Goal: Complete application form: Complete application form

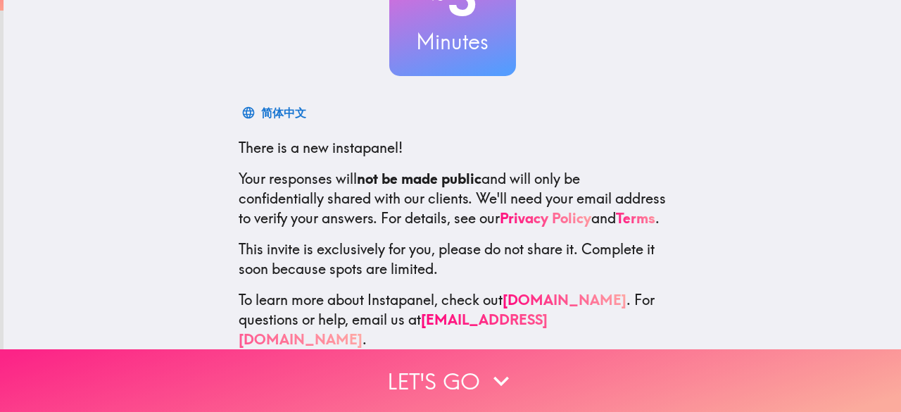
scroll to position [173, 0]
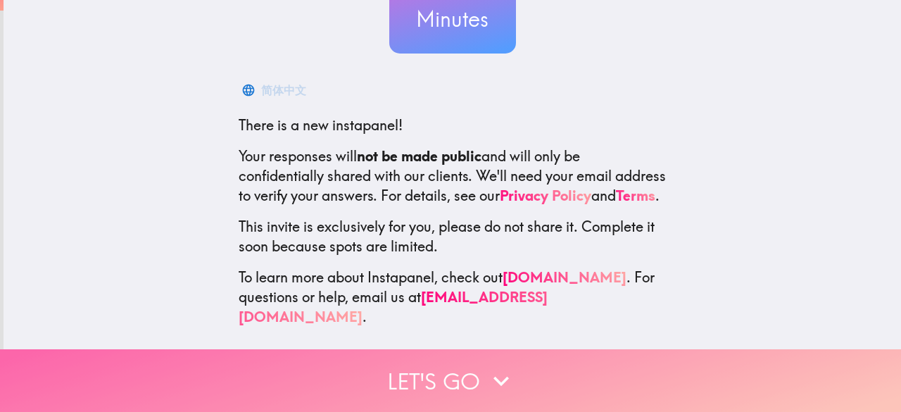
click at [411, 386] on button "Let's go" at bounding box center [450, 380] width 901 height 63
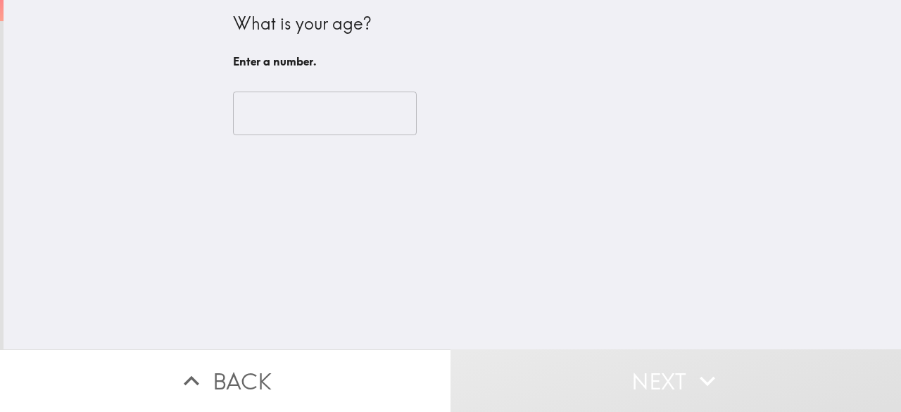
scroll to position [0, 0]
click at [303, 126] on input "number" at bounding box center [325, 114] width 184 height 44
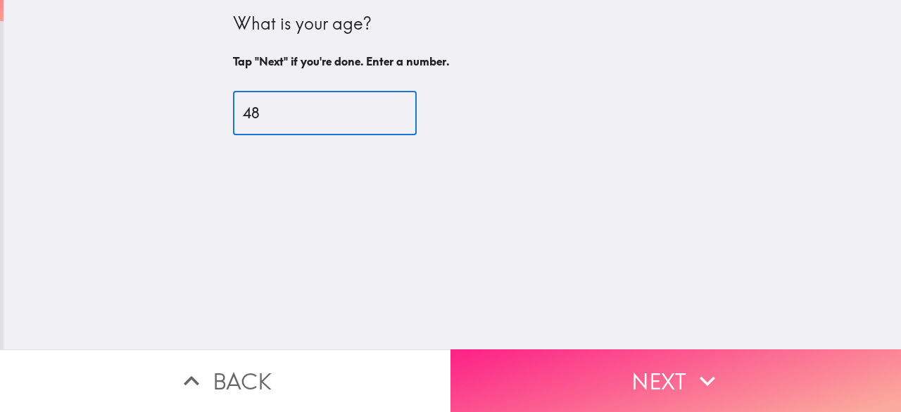
type input "48"
click at [604, 369] on button "Next" at bounding box center [676, 380] width 451 height 63
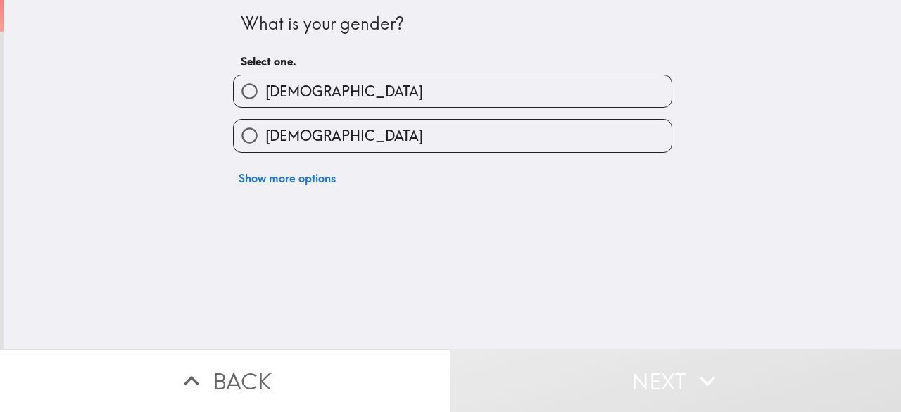
click at [275, 99] on span "[DEMOGRAPHIC_DATA]" at bounding box center [344, 92] width 158 height 20
click at [265, 99] on input "[DEMOGRAPHIC_DATA]" at bounding box center [250, 91] width 32 height 32
radio input "true"
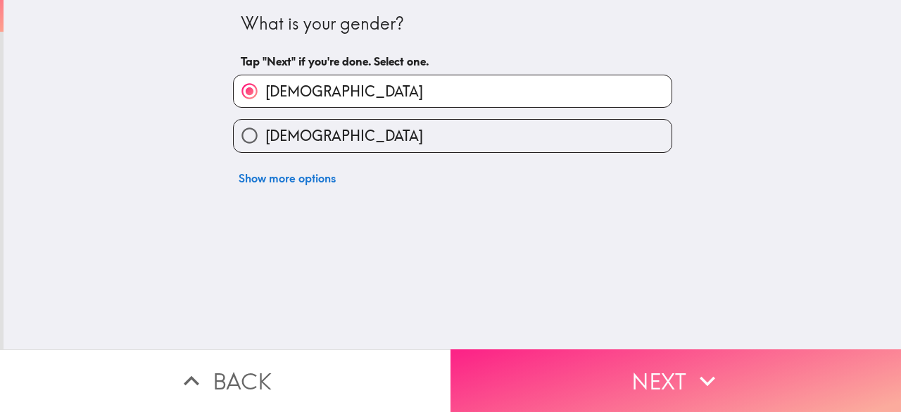
click at [666, 386] on button "Next" at bounding box center [676, 380] width 451 height 63
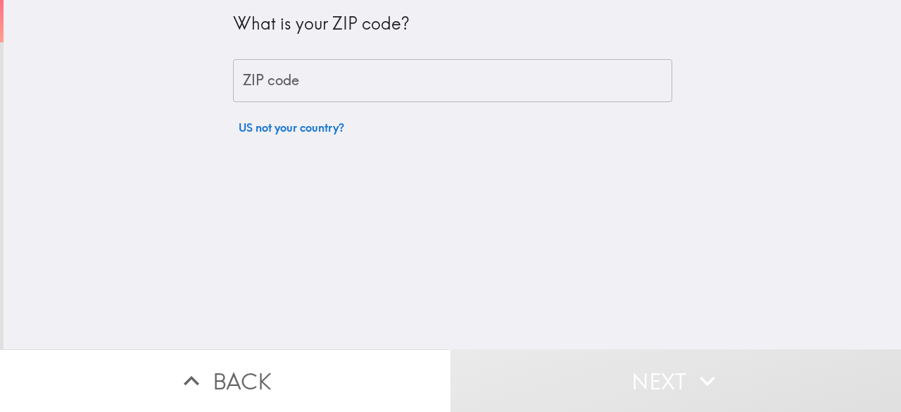
click at [282, 77] on input "ZIP code" at bounding box center [452, 81] width 439 height 44
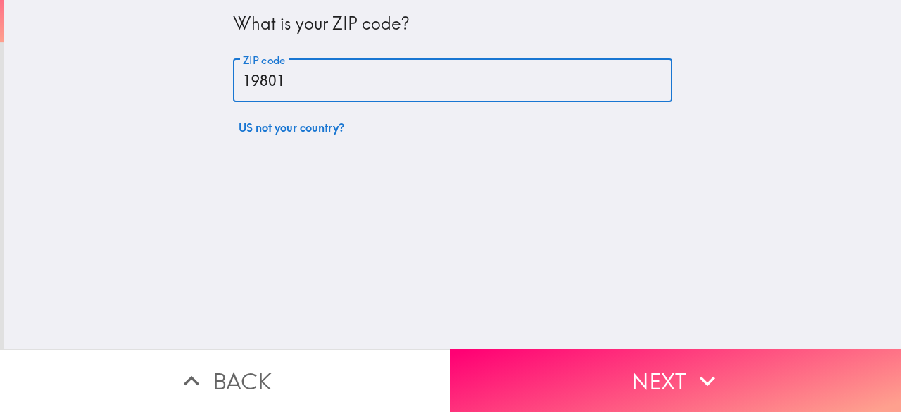
type input "19801"
click at [579, 366] on button "Next" at bounding box center [676, 380] width 451 height 63
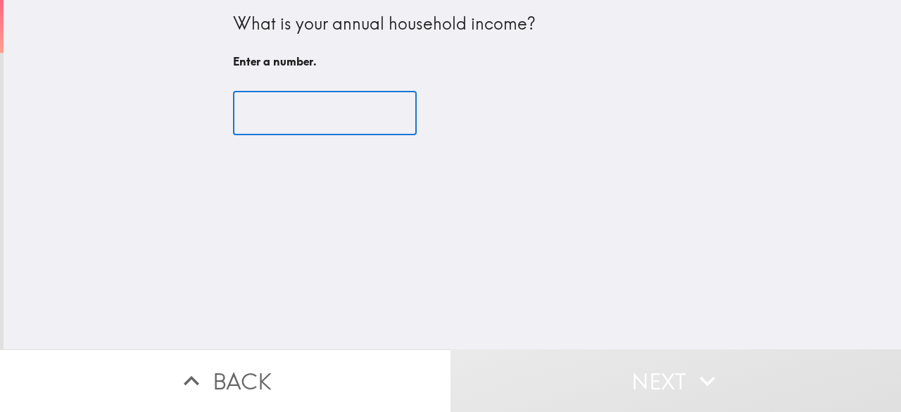
click at [310, 112] on input "number" at bounding box center [325, 114] width 184 height 44
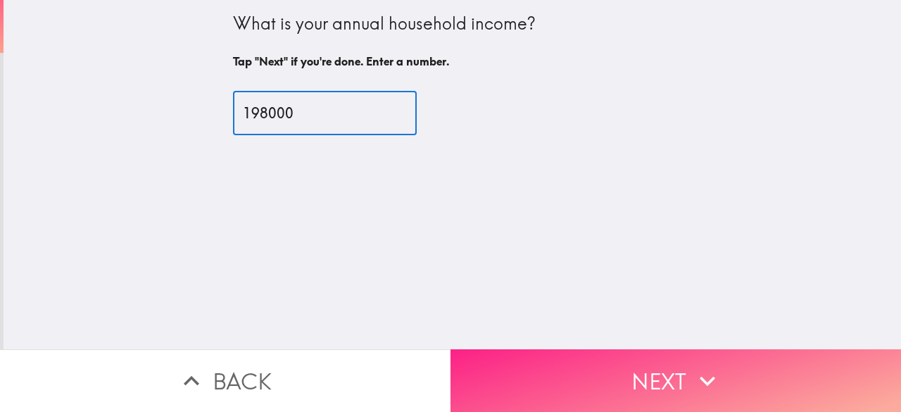
type input "198000"
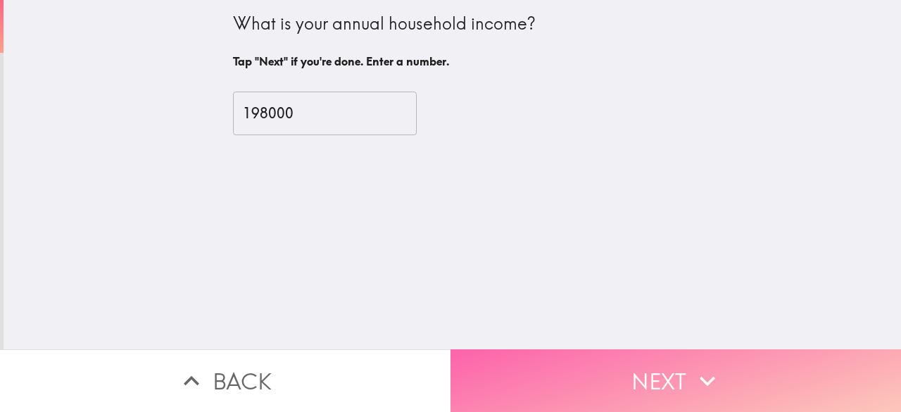
click at [584, 379] on button "Next" at bounding box center [676, 380] width 451 height 63
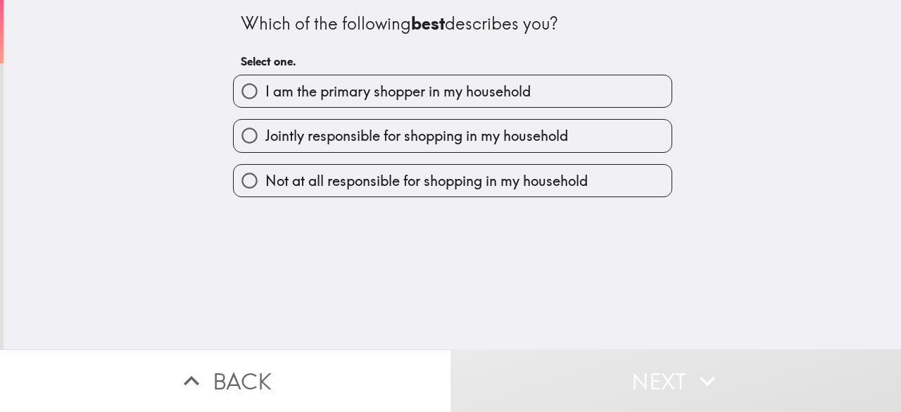
click at [358, 97] on span "I am the primary shopper in my household" at bounding box center [397, 92] width 265 height 20
click at [265, 97] on input "I am the primary shopper in my household" at bounding box center [250, 91] width 32 height 32
radio input "true"
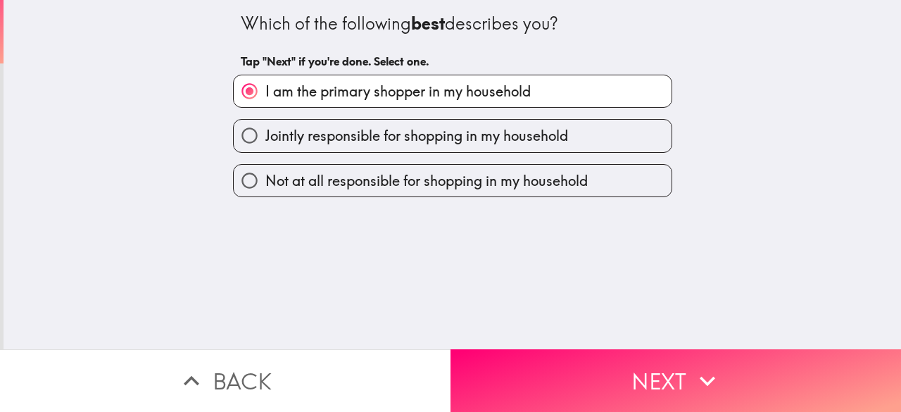
click at [607, 358] on button "Next" at bounding box center [676, 380] width 451 height 63
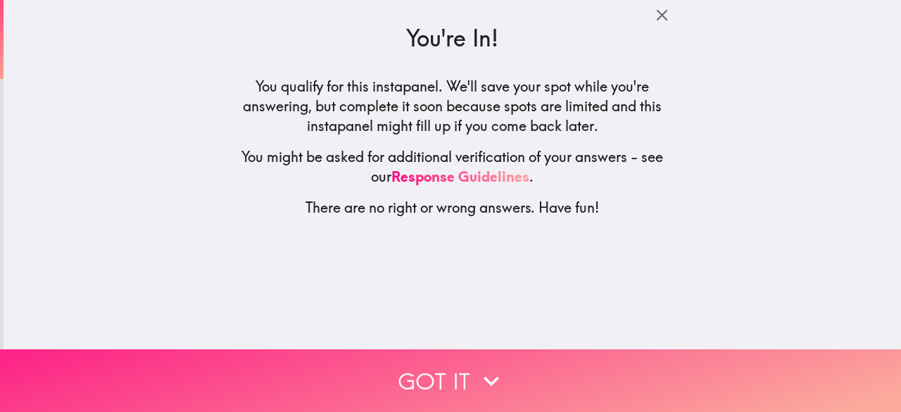
click at [456, 371] on button "Got it" at bounding box center [450, 380] width 901 height 63
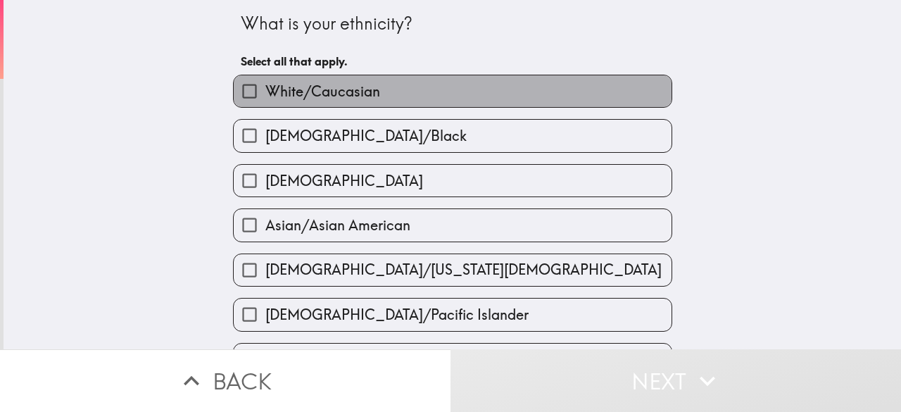
click at [289, 99] on span "White/Caucasian" at bounding box center [322, 92] width 115 height 20
click at [265, 99] on input "White/Caucasian" at bounding box center [250, 91] width 32 height 32
checkbox input "true"
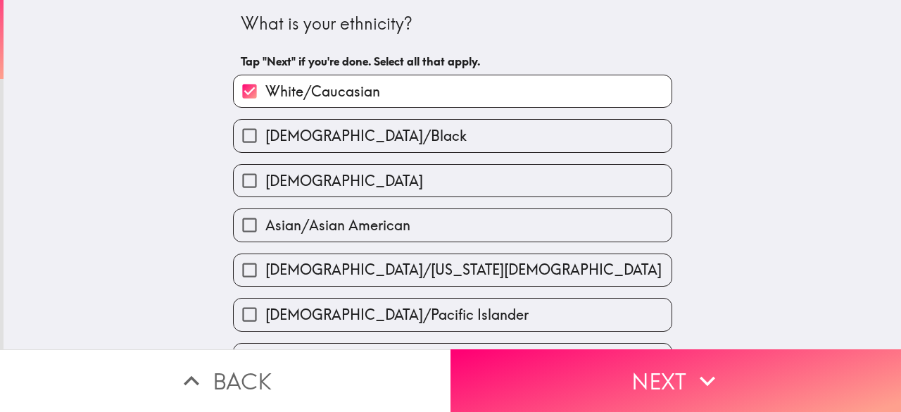
click at [275, 175] on span "[DEMOGRAPHIC_DATA]" at bounding box center [344, 181] width 158 height 20
click at [265, 175] on input "[DEMOGRAPHIC_DATA]" at bounding box center [250, 181] width 32 height 32
checkbox input "true"
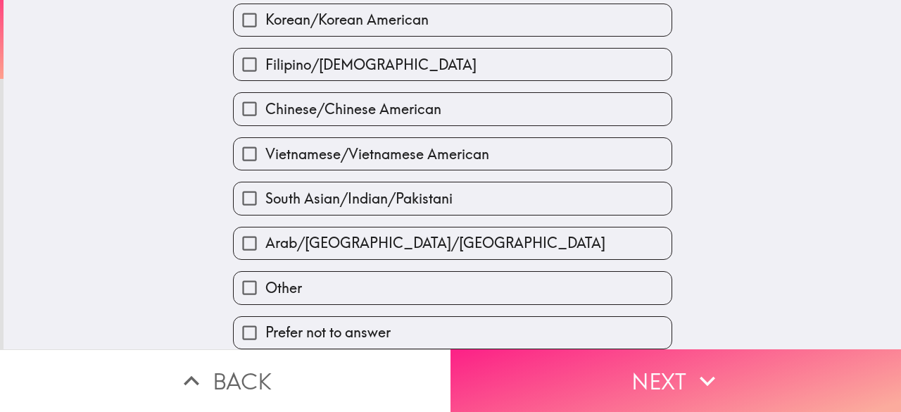
scroll to position [581, 0]
click at [599, 356] on button "Next" at bounding box center [676, 380] width 451 height 63
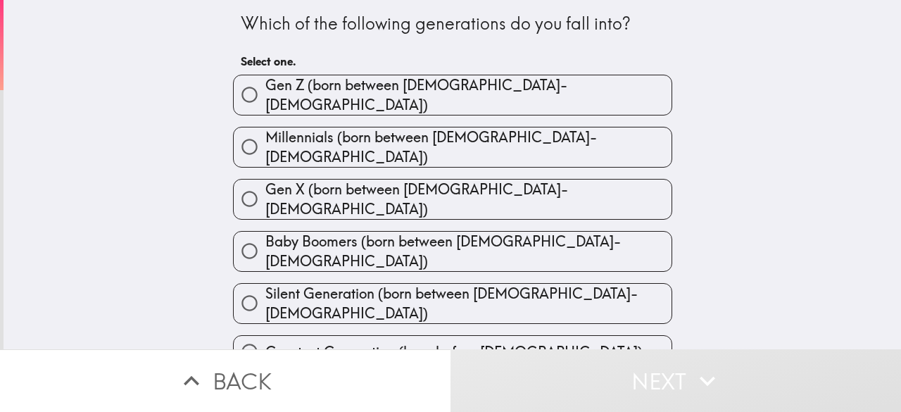
click at [309, 191] on span "Gen X (born between [DEMOGRAPHIC_DATA]-[DEMOGRAPHIC_DATA])" at bounding box center [468, 199] width 406 height 39
click at [265, 191] on input "Gen X (born between [DEMOGRAPHIC_DATA]-[DEMOGRAPHIC_DATA])" at bounding box center [250, 199] width 32 height 32
radio input "true"
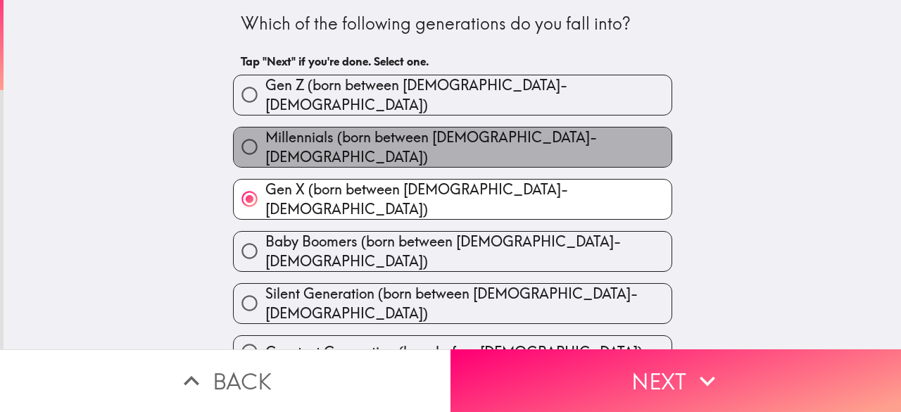
click at [396, 141] on span "Millennials (born between [DEMOGRAPHIC_DATA]-[DEMOGRAPHIC_DATA])" at bounding box center [468, 146] width 406 height 39
click at [265, 141] on input "Millennials (born between [DEMOGRAPHIC_DATA]-[DEMOGRAPHIC_DATA])" at bounding box center [250, 147] width 32 height 32
radio input "true"
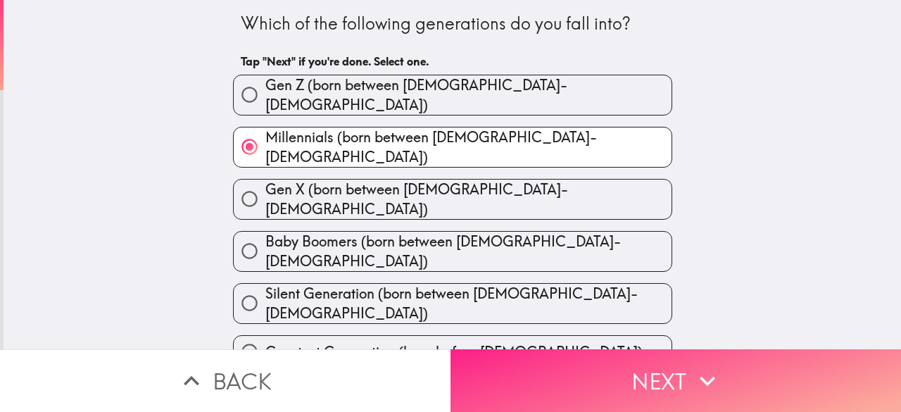
click at [601, 361] on button "Next" at bounding box center [676, 380] width 451 height 63
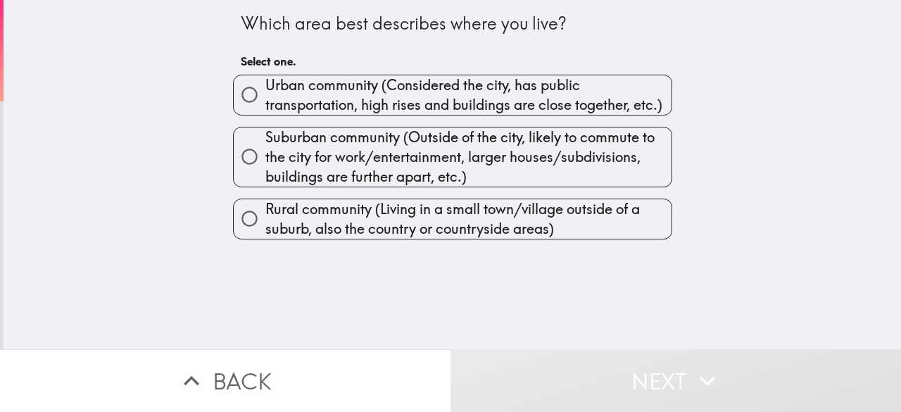
click at [389, 106] on span "Urban community (Considered the city, has public transportation, high rises and…" at bounding box center [468, 94] width 406 height 39
click at [265, 106] on input "Urban community (Considered the city, has public transportation, high rises and…" at bounding box center [250, 95] width 32 height 32
radio input "true"
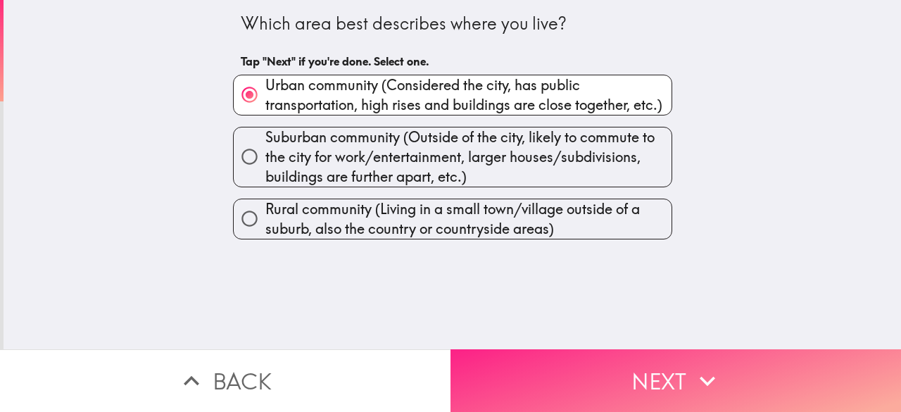
click at [580, 360] on button "Next" at bounding box center [676, 380] width 451 height 63
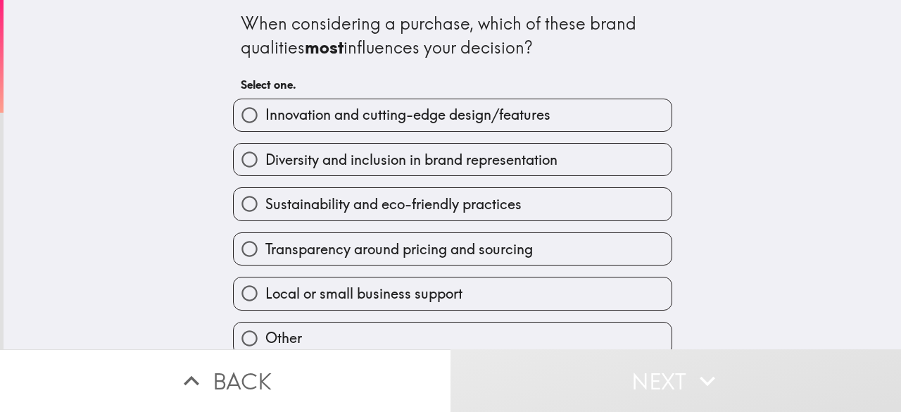
click at [360, 122] on span "Innovation and cutting-edge design/features" at bounding box center [407, 115] width 285 height 20
click at [265, 122] on input "Innovation and cutting-edge design/features" at bounding box center [250, 115] width 32 height 32
radio input "true"
click at [360, 122] on span "Innovation and cutting-edge design/features" at bounding box center [407, 115] width 285 height 20
click at [265, 122] on input "Innovation and cutting-edge design/features" at bounding box center [250, 115] width 32 height 32
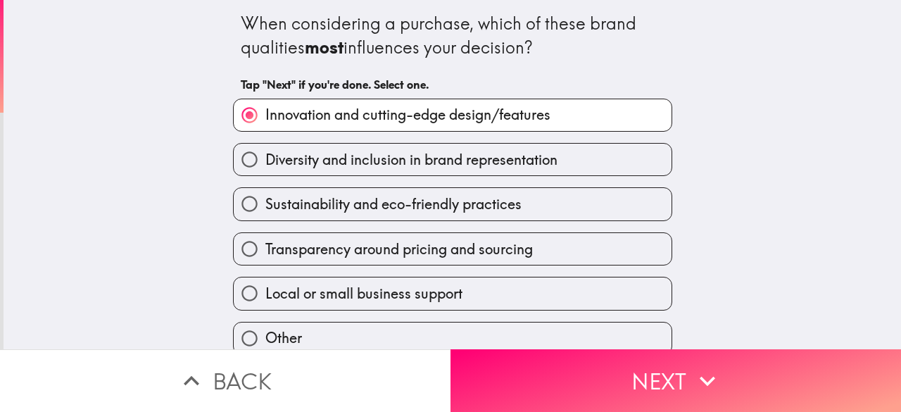
scroll to position [63, 0]
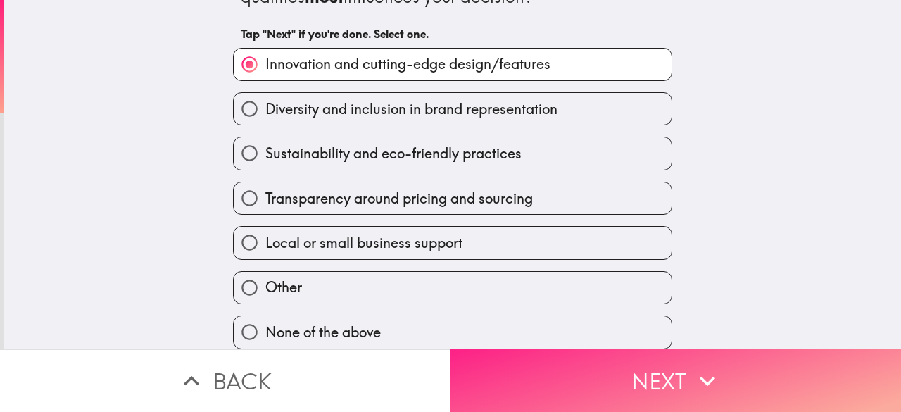
click at [615, 385] on button "Next" at bounding box center [676, 380] width 451 height 63
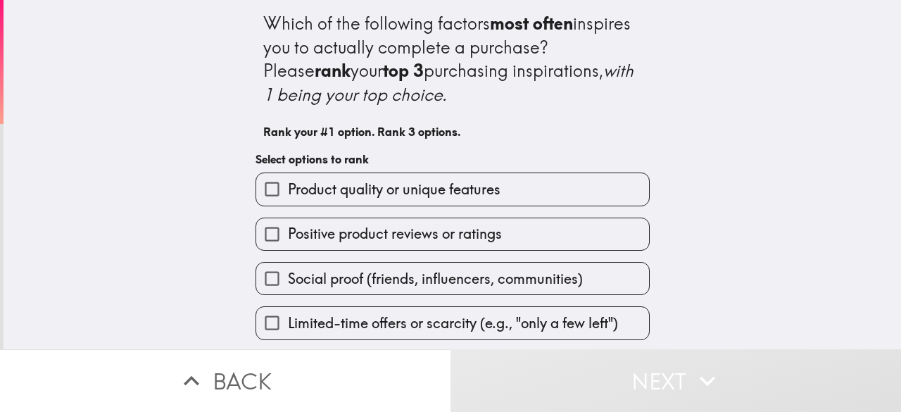
click at [380, 192] on span "Product quality or unique features" at bounding box center [394, 190] width 213 height 20
click at [288, 192] on input "Product quality or unique features" at bounding box center [272, 189] width 32 height 32
click at [380, 192] on div "Which of the following factors most often inspires you to actually complete a p…" at bounding box center [452, 241] width 451 height 482
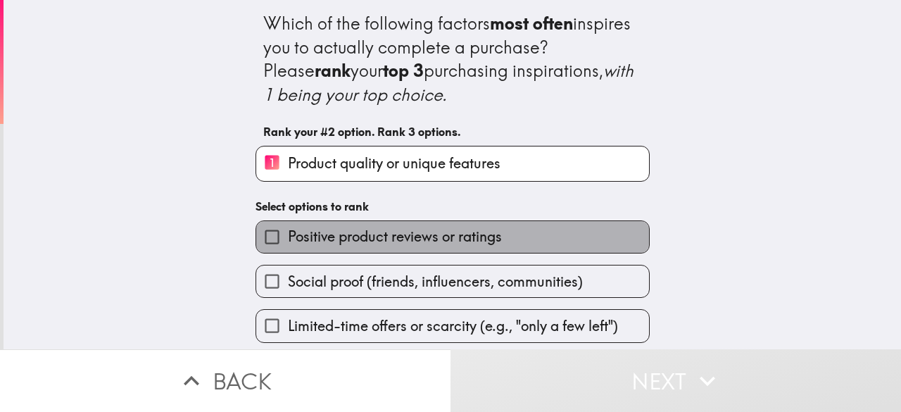
click at [370, 233] on span "Positive product reviews or ratings" at bounding box center [395, 237] width 214 height 20
click at [288, 233] on input "Positive product reviews or ratings" at bounding box center [272, 237] width 32 height 32
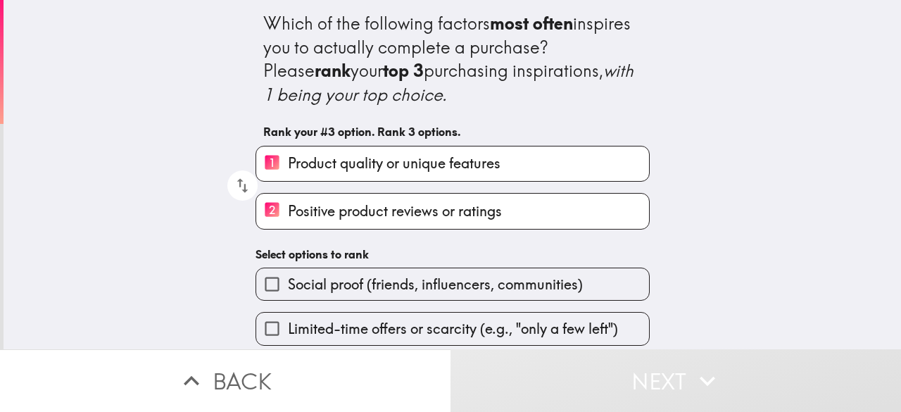
scroll to position [151, 0]
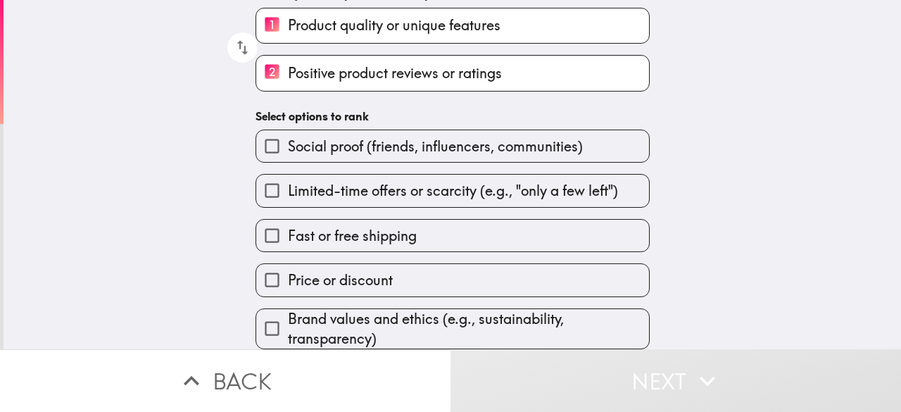
click at [302, 310] on span "Brand values and ethics (e.g., sustainability, transparency)" at bounding box center [468, 328] width 361 height 39
click at [288, 313] on input "Brand values and ethics (e.g., sustainability, transparency)" at bounding box center [272, 329] width 32 height 32
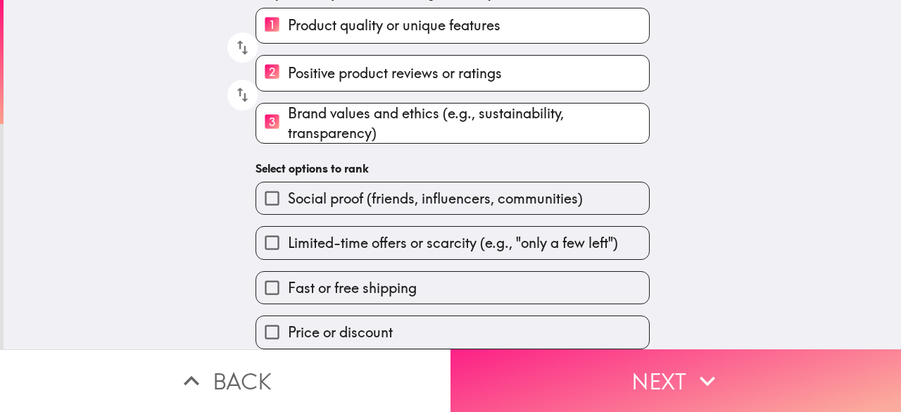
click at [692, 374] on icon "button" at bounding box center [707, 380] width 31 height 31
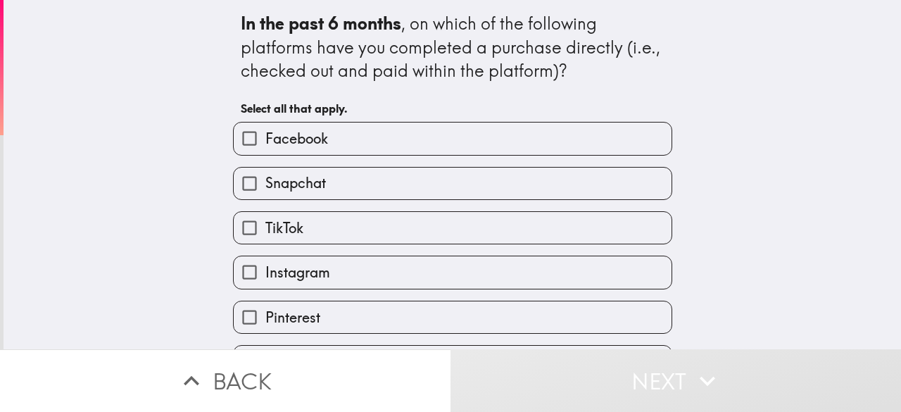
click at [303, 137] on span "Facebook" at bounding box center [296, 139] width 63 height 20
click at [265, 137] on input "Facebook" at bounding box center [250, 138] width 32 height 32
click at [303, 137] on span "Facebook" at bounding box center [296, 139] width 63 height 20
click at [265, 137] on input "Facebook" at bounding box center [250, 138] width 32 height 32
click at [299, 141] on span "Facebook" at bounding box center [296, 139] width 63 height 20
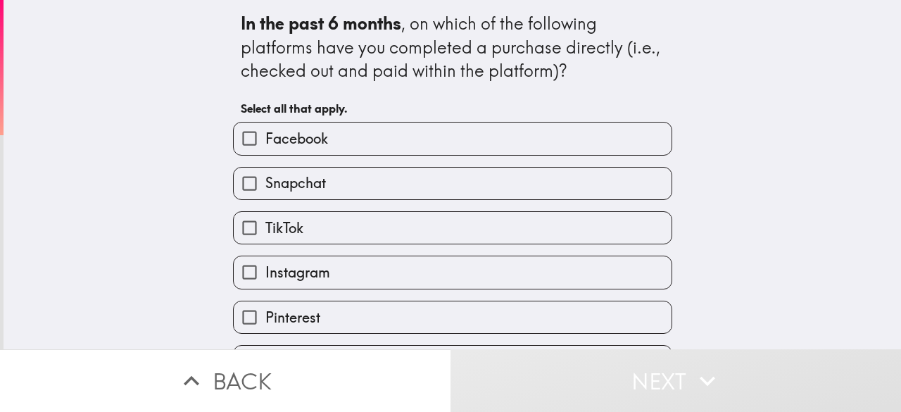
click at [265, 141] on input "Facebook" at bounding box center [250, 138] width 32 height 32
click at [299, 141] on span "Facebook" at bounding box center [296, 139] width 63 height 20
click at [265, 141] on input "Facebook" at bounding box center [250, 138] width 32 height 32
click at [299, 141] on span "Facebook" at bounding box center [296, 139] width 63 height 20
click at [265, 141] on input "Facebook" at bounding box center [250, 138] width 32 height 32
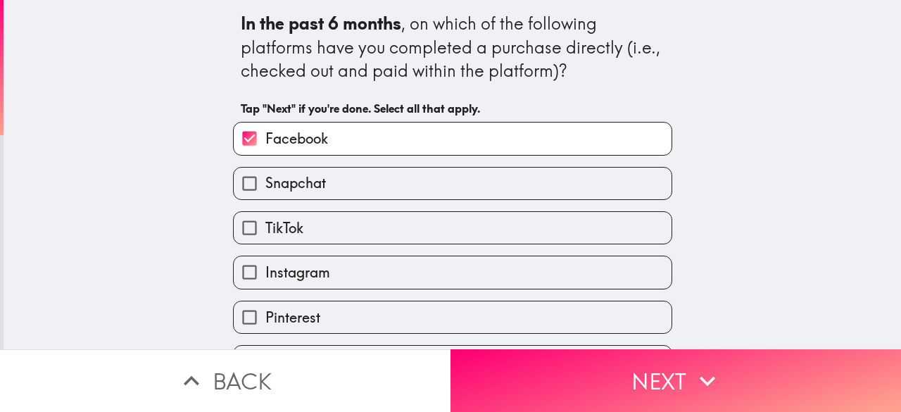
click at [299, 141] on span "Facebook" at bounding box center [296, 139] width 63 height 20
click at [265, 141] on input "Facebook" at bounding box center [250, 138] width 32 height 32
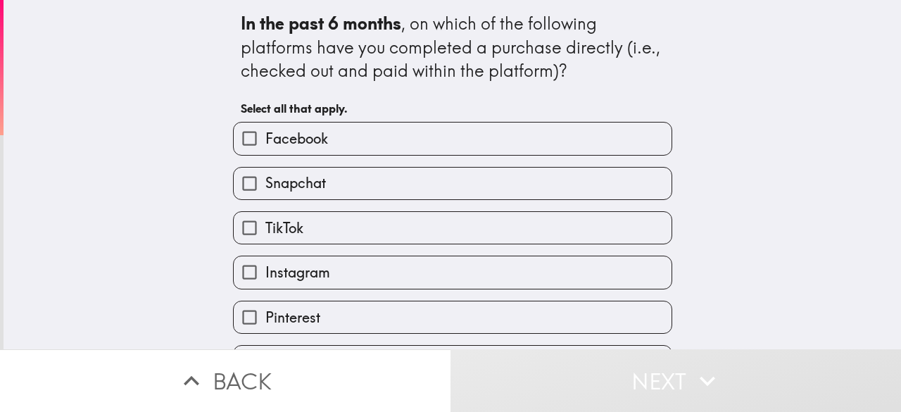
click at [299, 141] on span "Facebook" at bounding box center [296, 139] width 63 height 20
click at [265, 141] on input "Facebook" at bounding box center [250, 138] width 32 height 32
checkbox input "true"
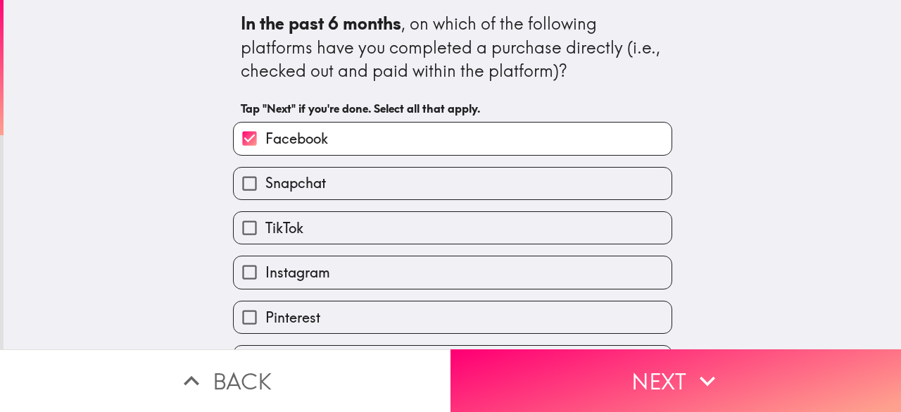
click at [294, 181] on span "Snapchat" at bounding box center [295, 183] width 61 height 20
click at [265, 181] on input "Snapchat" at bounding box center [250, 184] width 32 height 32
checkbox input "true"
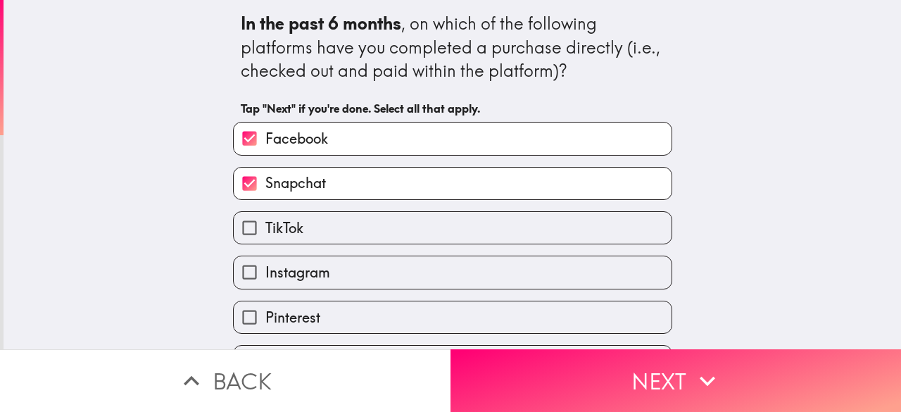
click at [287, 268] on span "Instagram" at bounding box center [297, 273] width 65 height 20
click at [265, 268] on input "Instagram" at bounding box center [250, 272] width 32 height 32
checkbox input "true"
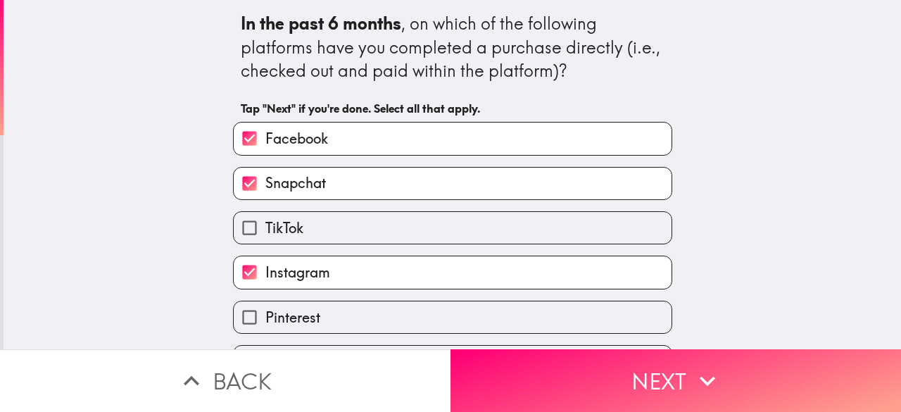
click at [252, 232] on input "TikTok" at bounding box center [250, 228] width 32 height 32
checkbox input "true"
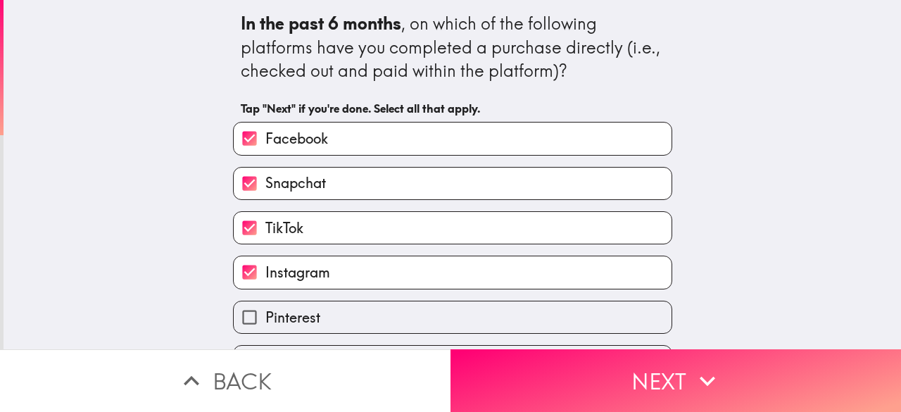
scroll to position [87, 0]
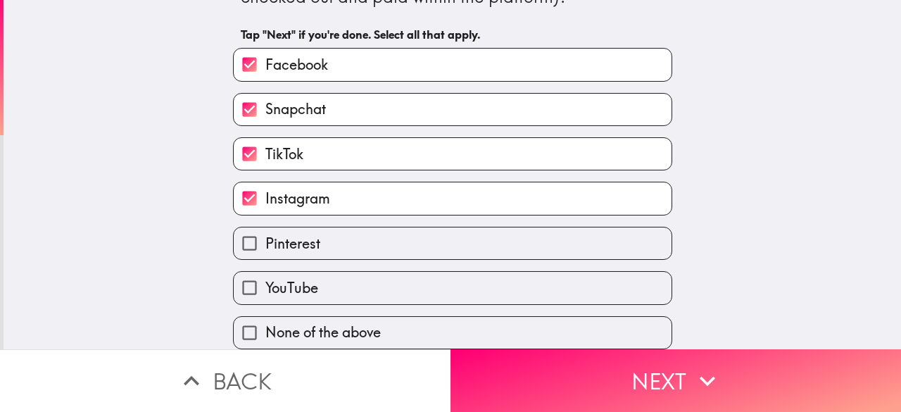
click at [249, 243] on input "Pinterest" at bounding box center [250, 243] width 32 height 32
checkbox input "true"
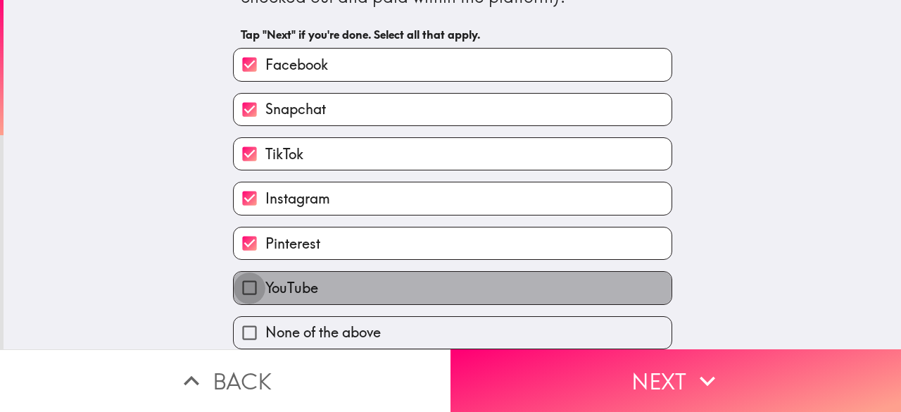
click at [249, 274] on input "YouTube" at bounding box center [250, 288] width 32 height 32
checkbox input "true"
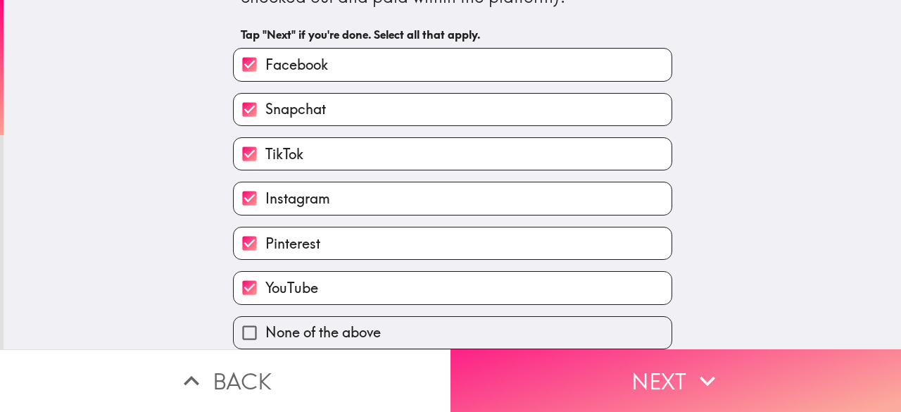
click at [698, 384] on icon "button" at bounding box center [707, 380] width 31 height 31
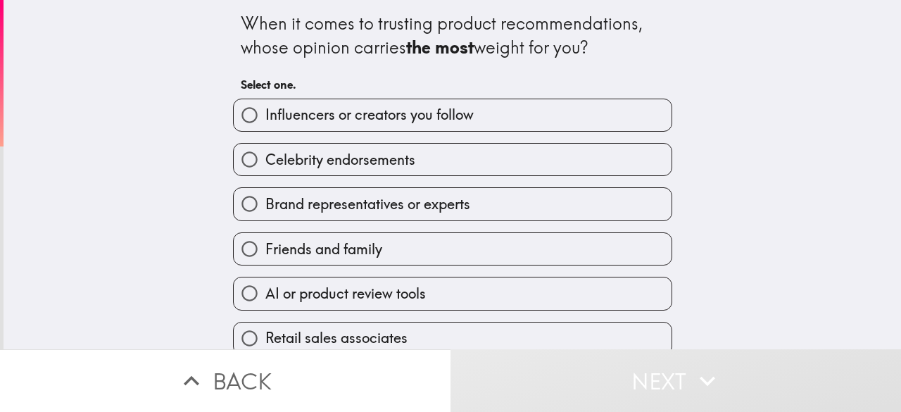
click at [453, 214] on span "Brand representatives or experts" at bounding box center [367, 204] width 205 height 20
click at [265, 215] on input "Brand representatives or experts" at bounding box center [250, 204] width 32 height 32
radio input "true"
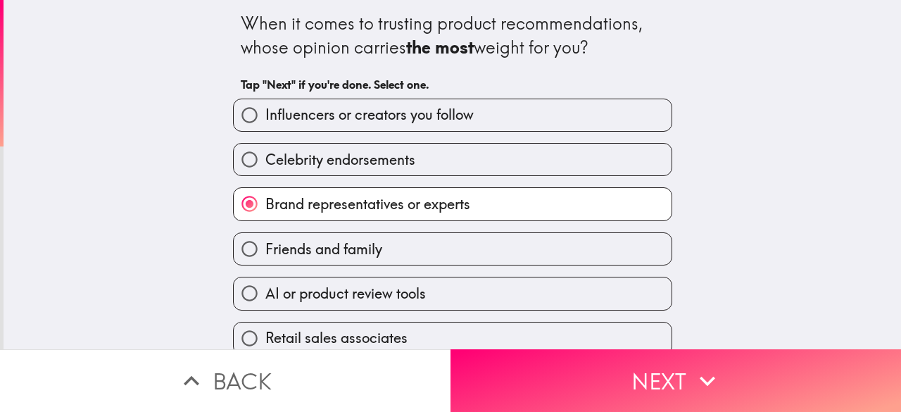
scroll to position [18, 0]
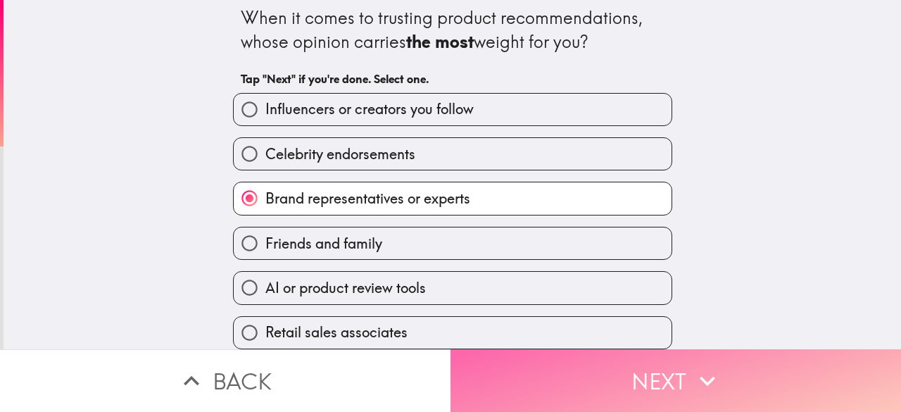
click at [700, 365] on icon "button" at bounding box center [707, 380] width 31 height 31
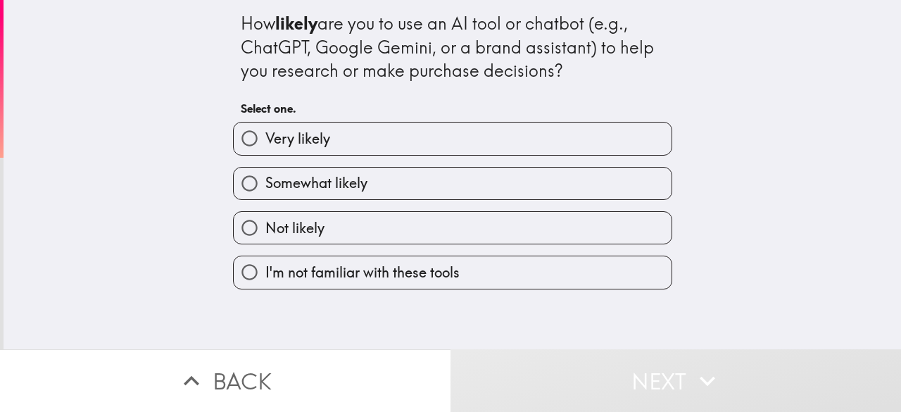
click at [343, 137] on label "Very likely" at bounding box center [453, 138] width 438 height 32
click at [265, 137] on input "Very likely" at bounding box center [250, 138] width 32 height 32
radio input "true"
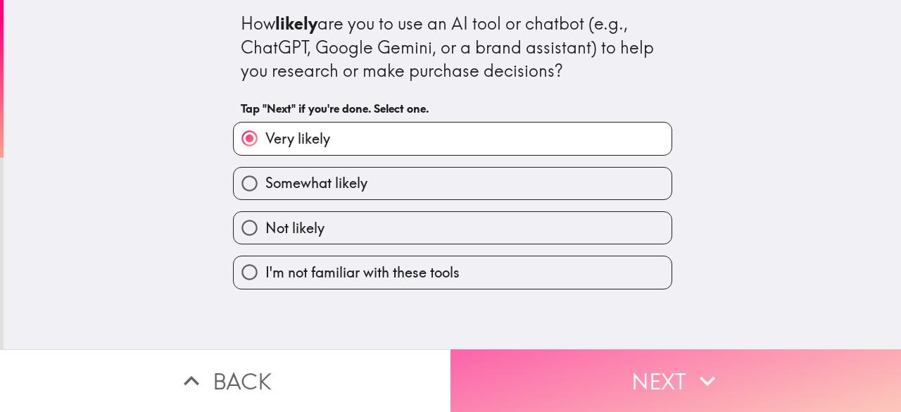
click at [681, 374] on button "Next" at bounding box center [676, 380] width 451 height 63
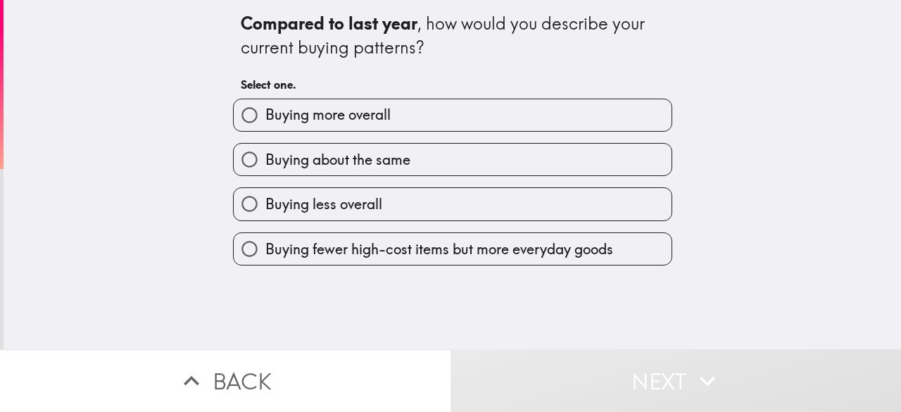
click at [362, 126] on label "Buying more overall" at bounding box center [453, 115] width 438 height 32
click at [265, 126] on input "Buying more overall" at bounding box center [250, 115] width 32 height 32
radio input "true"
click at [362, 126] on label "Buying more overall" at bounding box center [453, 115] width 438 height 32
click at [265, 126] on input "Buying more overall" at bounding box center [250, 115] width 32 height 32
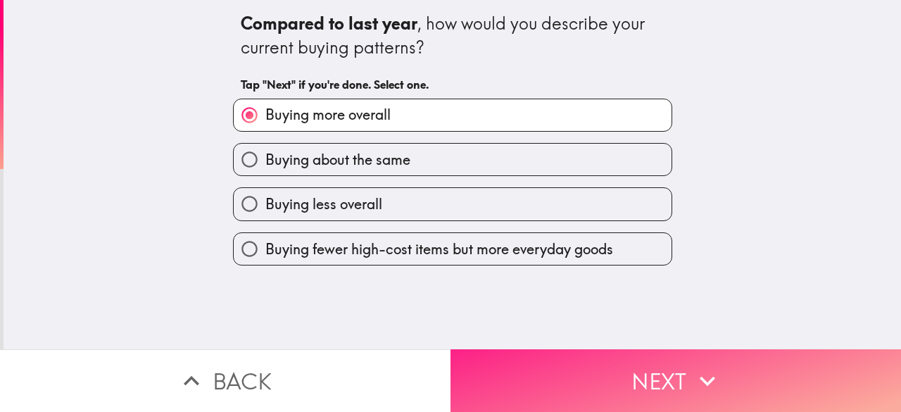
click at [655, 382] on button "Next" at bounding box center [676, 380] width 451 height 63
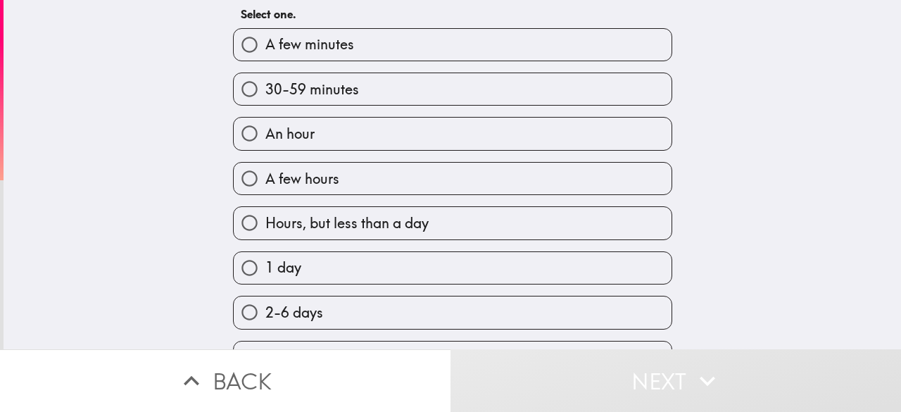
scroll to position [141, 0]
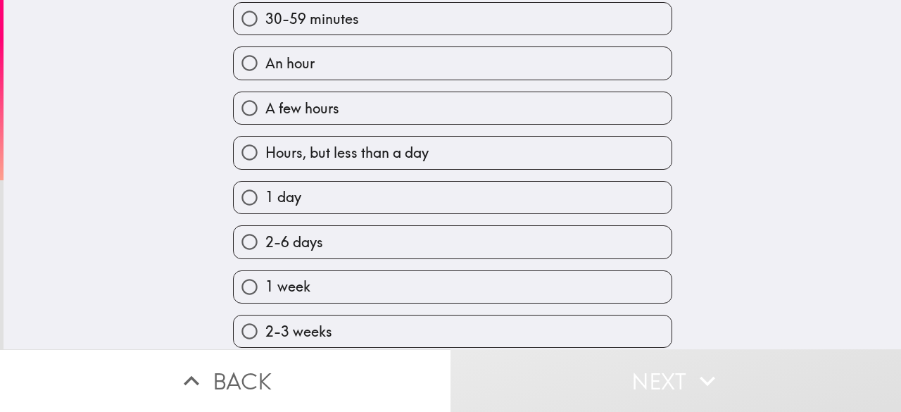
click at [282, 243] on span "2-6 days" at bounding box center [294, 242] width 58 height 20
click at [265, 243] on input "2-6 days" at bounding box center [250, 242] width 32 height 32
radio input "true"
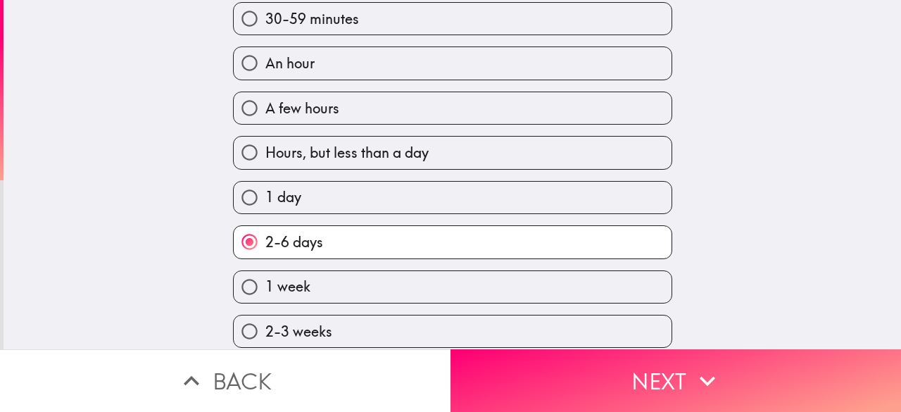
scroll to position [352, 0]
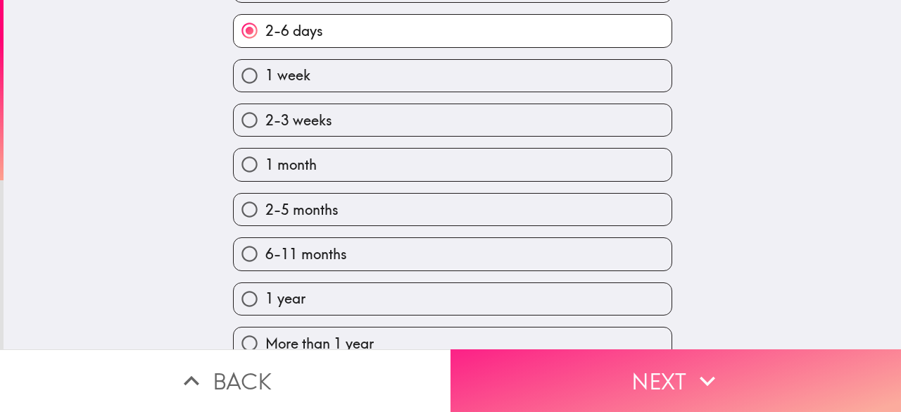
click at [682, 367] on button "Next" at bounding box center [676, 380] width 451 height 63
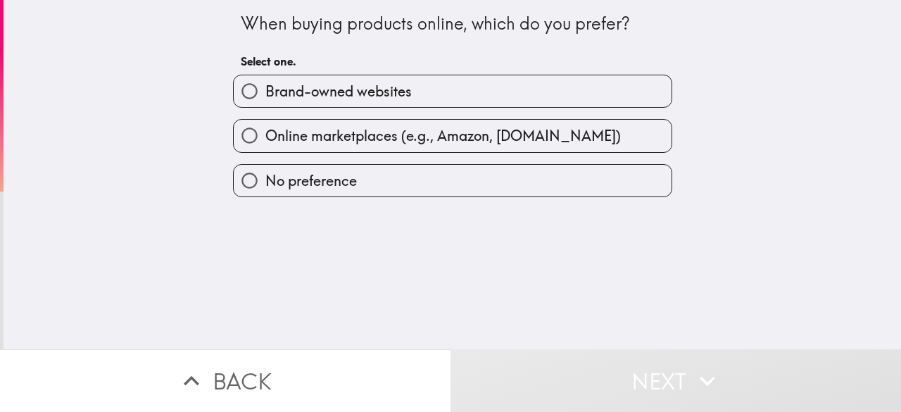
click at [307, 103] on label "Brand-owned websites" at bounding box center [453, 91] width 438 height 32
click at [265, 103] on input "Brand-owned websites" at bounding box center [250, 91] width 32 height 32
radio input "true"
click at [307, 103] on label "Brand-owned websites" at bounding box center [453, 91] width 438 height 32
click at [265, 103] on input "Brand-owned websites" at bounding box center [250, 91] width 32 height 32
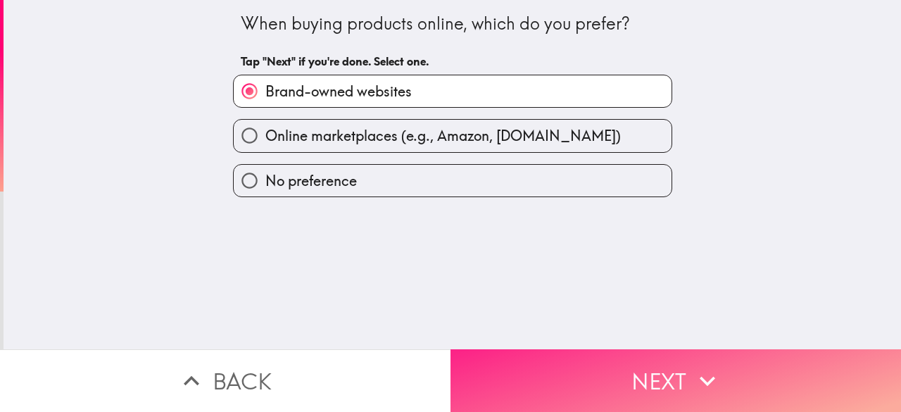
click at [661, 377] on button "Next" at bounding box center [676, 380] width 451 height 63
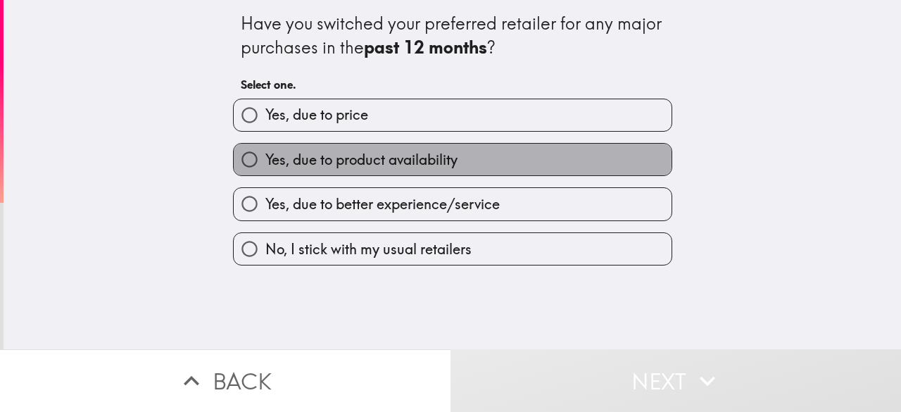
click at [348, 157] on span "Yes, due to product availability" at bounding box center [361, 160] width 192 height 20
click at [265, 157] on input "Yes, due to product availability" at bounding box center [250, 160] width 32 height 32
radio input "true"
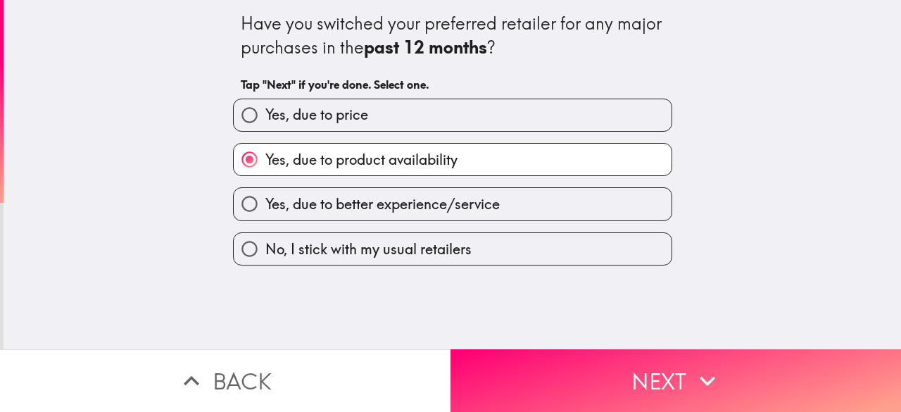
click at [640, 357] on button "Next" at bounding box center [676, 380] width 451 height 63
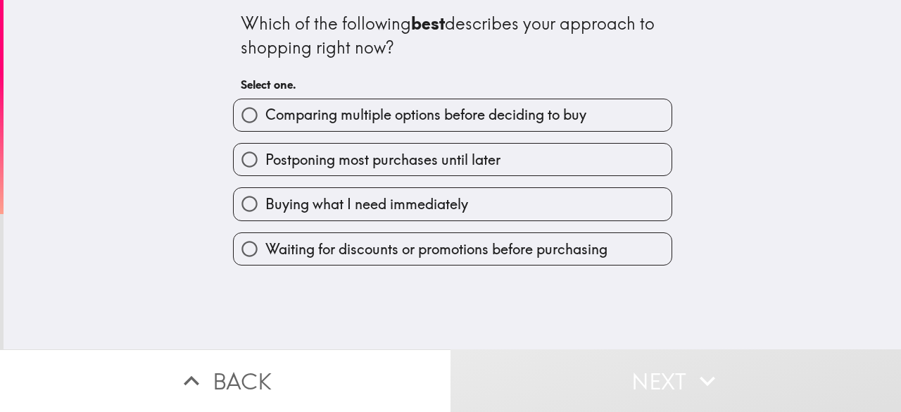
click at [347, 160] on span "Postponing most purchases until later" at bounding box center [382, 160] width 235 height 20
click at [265, 160] on input "Postponing most purchases until later" at bounding box center [250, 160] width 32 height 32
radio input "true"
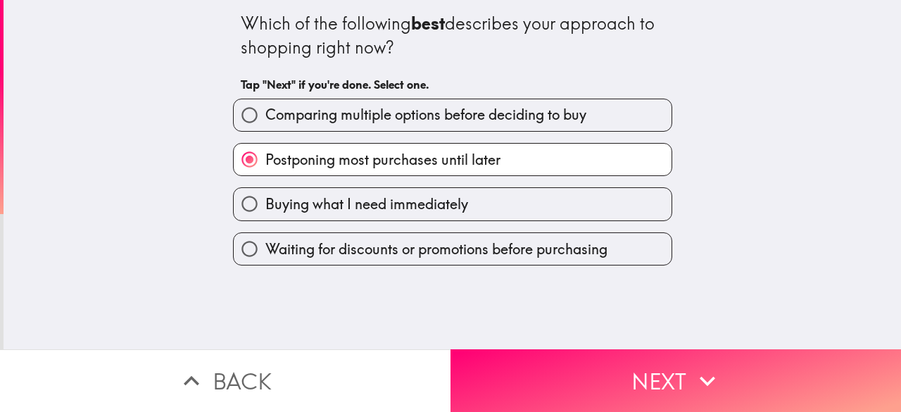
click at [351, 122] on span "Comparing multiple options before deciding to buy" at bounding box center [425, 115] width 321 height 20
click at [265, 122] on input "Comparing multiple options before deciding to buy" at bounding box center [250, 115] width 32 height 32
radio input "true"
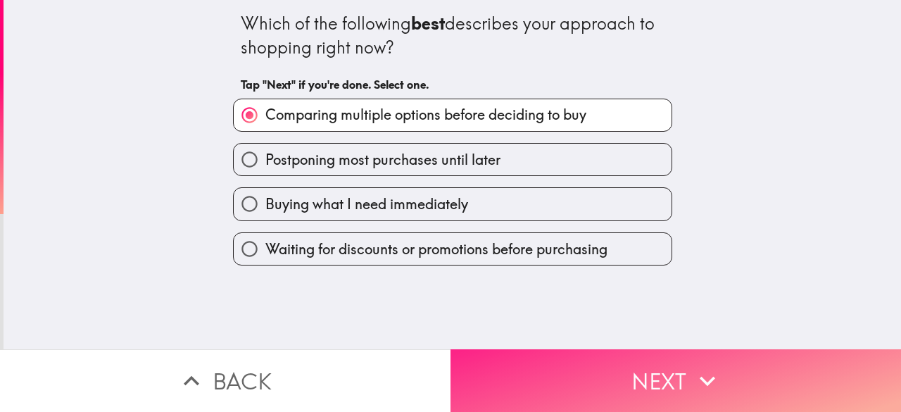
click at [622, 364] on button "Next" at bounding box center [676, 380] width 451 height 63
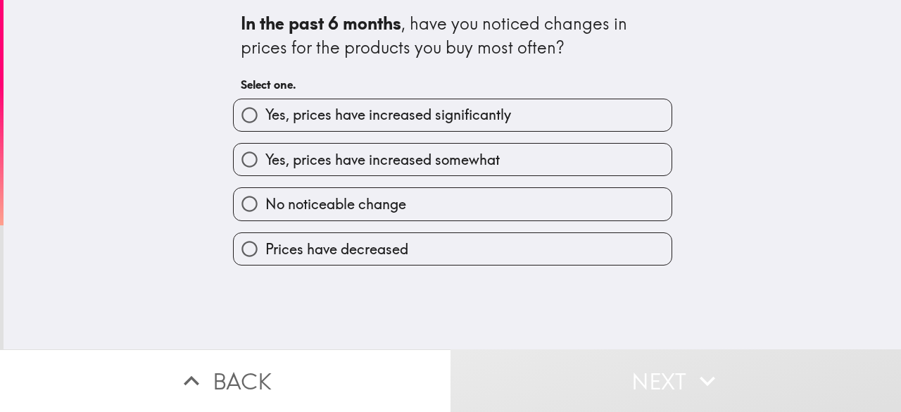
click at [359, 124] on span "Yes, prices have increased significantly" at bounding box center [388, 115] width 246 height 20
click at [265, 124] on input "Yes, prices have increased significantly" at bounding box center [250, 115] width 32 height 32
radio input "true"
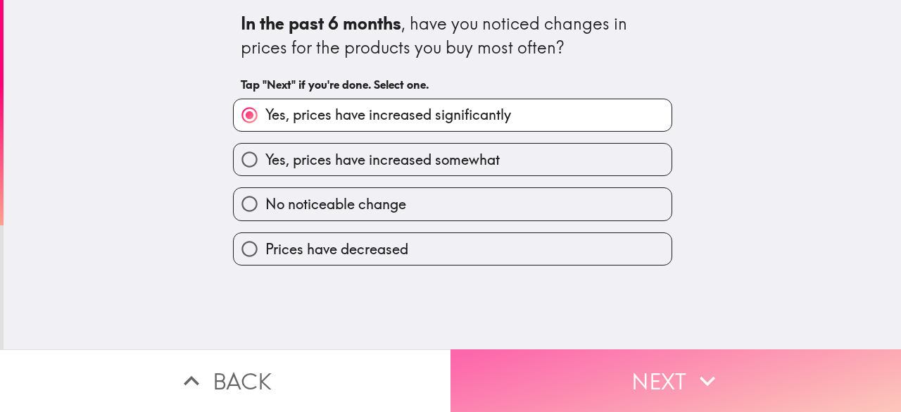
click at [597, 360] on button "Next" at bounding box center [676, 380] width 451 height 63
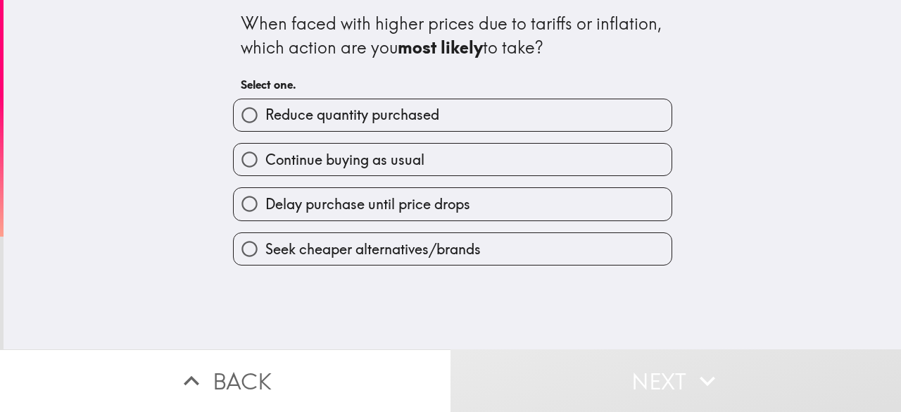
click at [348, 168] on span "Continue buying as usual" at bounding box center [344, 160] width 159 height 20
click at [265, 168] on input "Continue buying as usual" at bounding box center [250, 160] width 32 height 32
radio input "true"
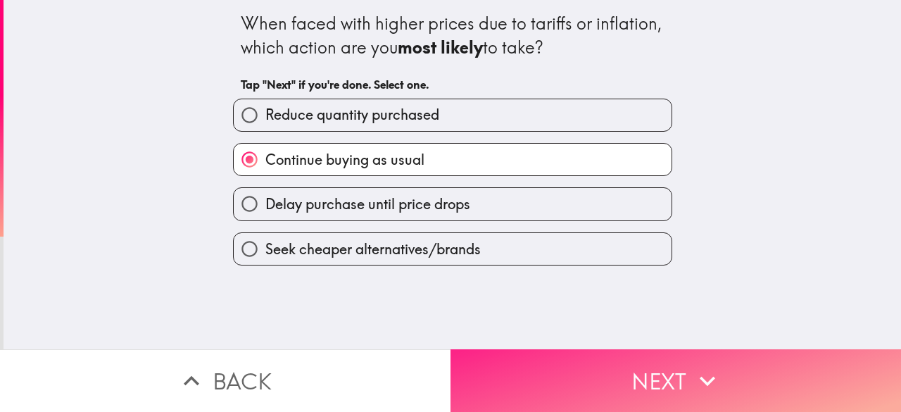
click at [661, 368] on button "Next" at bounding box center [676, 380] width 451 height 63
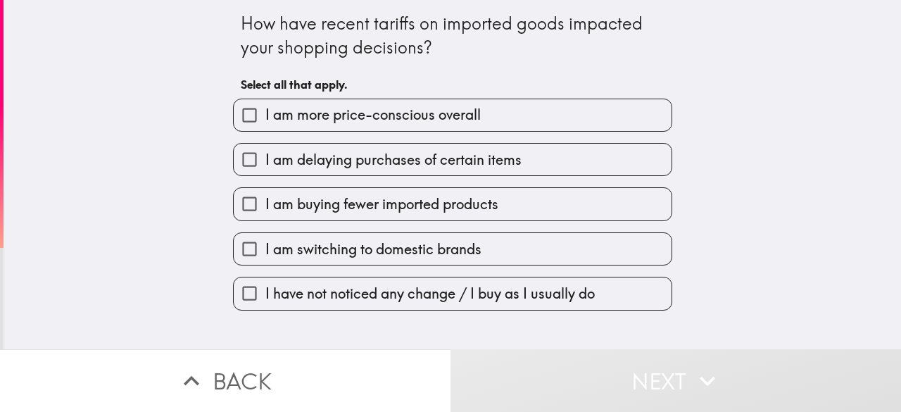
click at [359, 202] on span "I am buying fewer imported products" at bounding box center [381, 204] width 233 height 20
click at [265, 202] on input "I am buying fewer imported products" at bounding box center [250, 204] width 32 height 32
checkbox input "true"
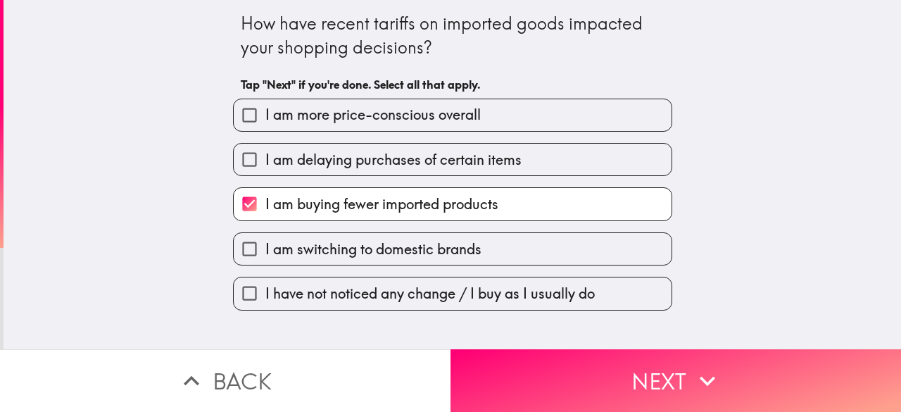
click at [358, 248] on span "I am switching to domestic brands" at bounding box center [373, 249] width 216 height 20
click at [265, 248] on input "I am switching to domestic brands" at bounding box center [250, 249] width 32 height 32
checkbox input "true"
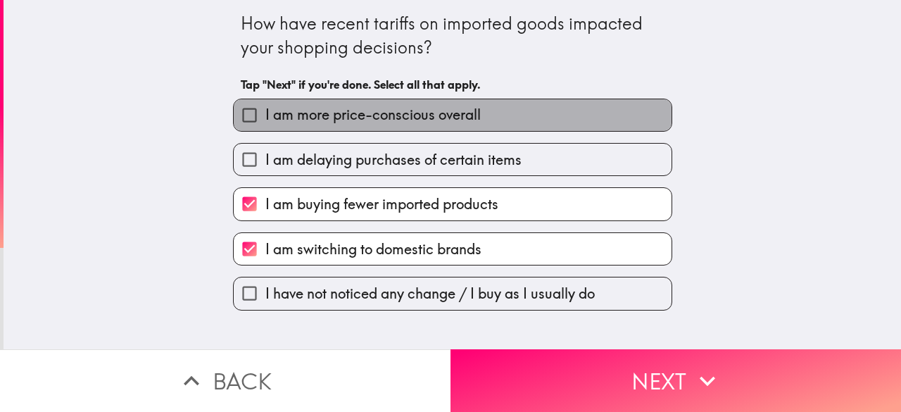
click at [348, 120] on span "I am more price-conscious overall" at bounding box center [372, 115] width 215 height 20
click at [265, 120] on input "I am more price-conscious overall" at bounding box center [250, 115] width 32 height 32
checkbox input "true"
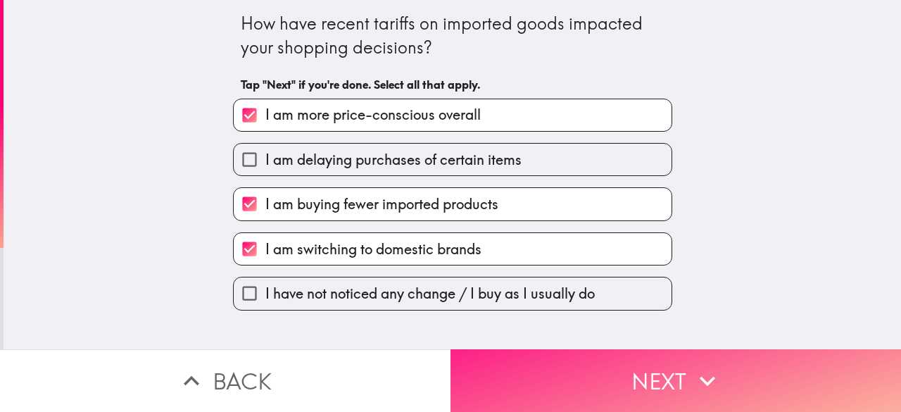
click at [618, 358] on button "Next" at bounding box center [676, 380] width 451 height 63
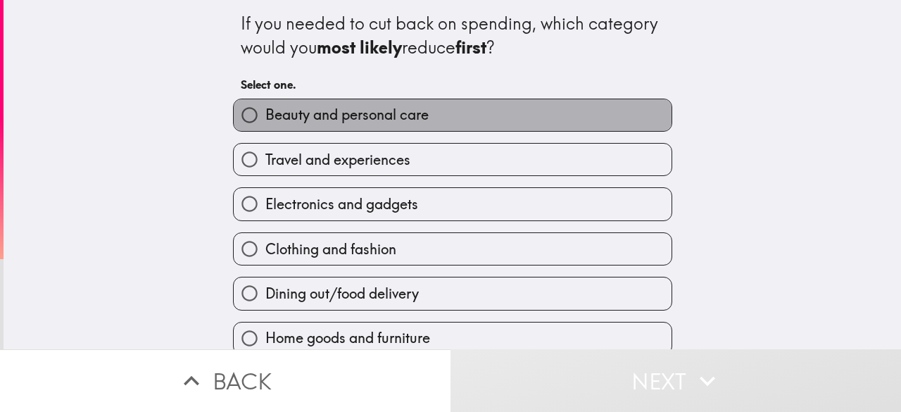
click at [370, 122] on span "Beauty and personal care" at bounding box center [346, 115] width 163 height 20
click at [265, 122] on input "Beauty and personal care" at bounding box center [250, 115] width 32 height 32
radio input "true"
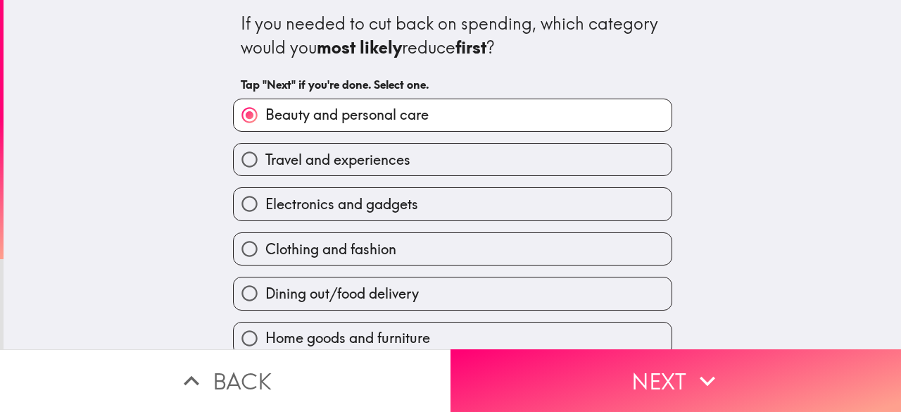
scroll to position [109, 0]
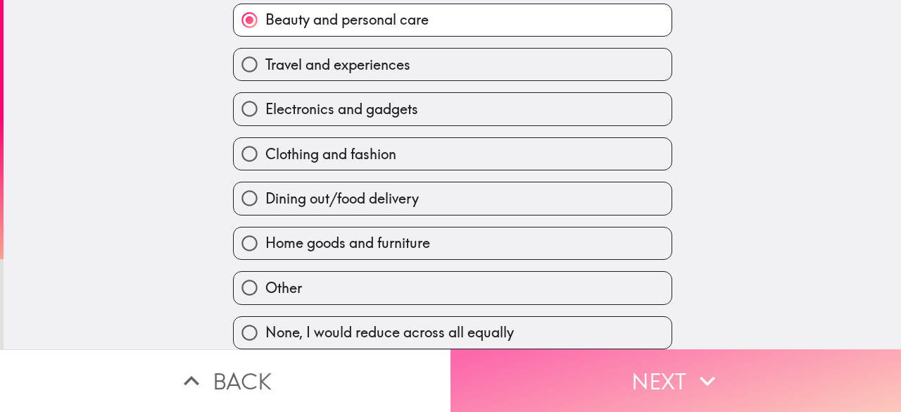
click at [593, 364] on button "Next" at bounding box center [676, 380] width 451 height 63
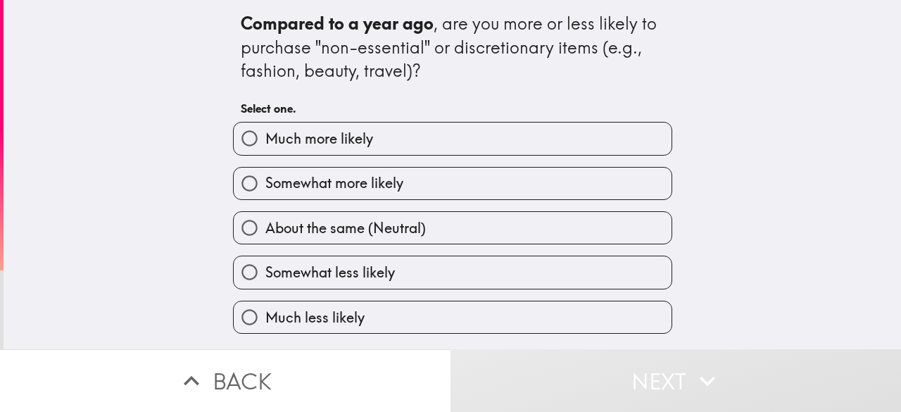
click at [345, 151] on label "Much more likely" at bounding box center [453, 138] width 438 height 32
click at [265, 151] on input "Much more likely" at bounding box center [250, 138] width 32 height 32
radio input "true"
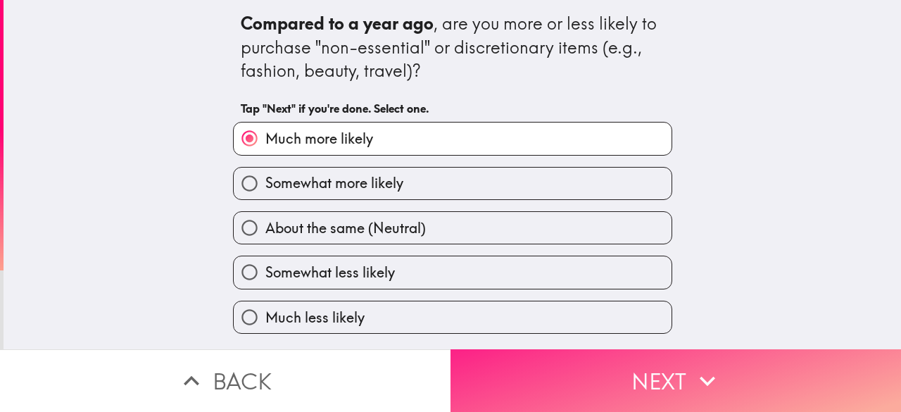
click at [627, 364] on button "Next" at bounding box center [676, 380] width 451 height 63
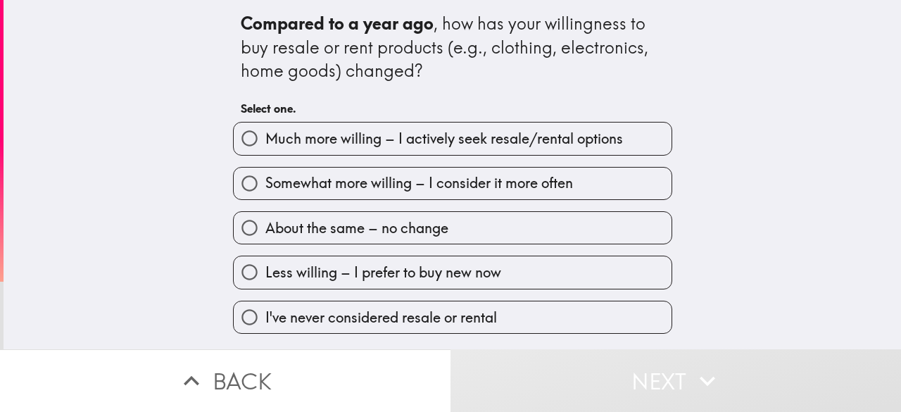
click at [344, 147] on span "Much more willing – I actively seek resale/rental options" at bounding box center [444, 139] width 358 height 20
click at [265, 147] on input "Much more willing – I actively seek resale/rental options" at bounding box center [250, 138] width 32 height 32
radio input "true"
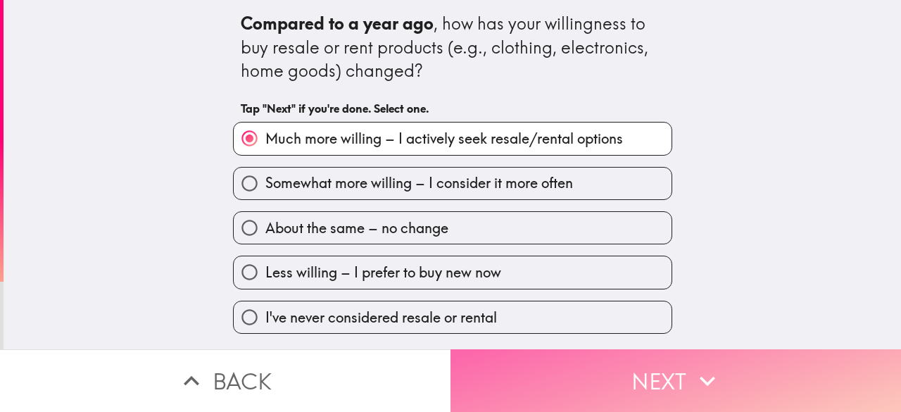
click at [591, 350] on button "Next" at bounding box center [676, 380] width 451 height 63
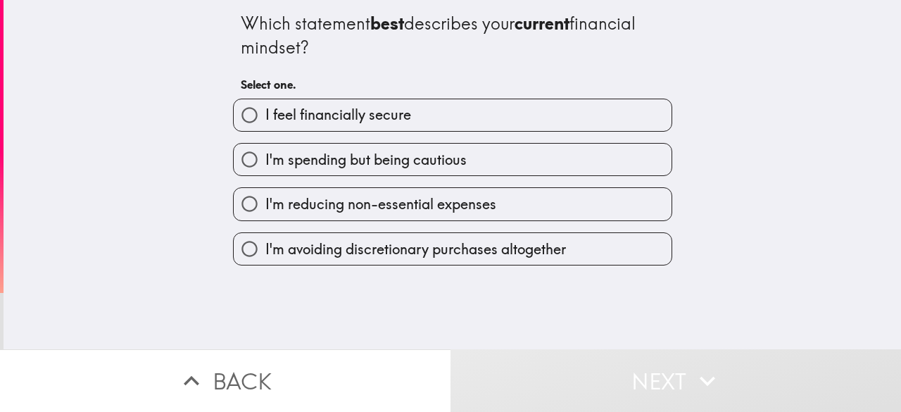
click at [359, 122] on span "I feel financially secure" at bounding box center [338, 115] width 146 height 20
click at [265, 122] on input "I feel financially secure" at bounding box center [250, 115] width 32 height 32
radio input "true"
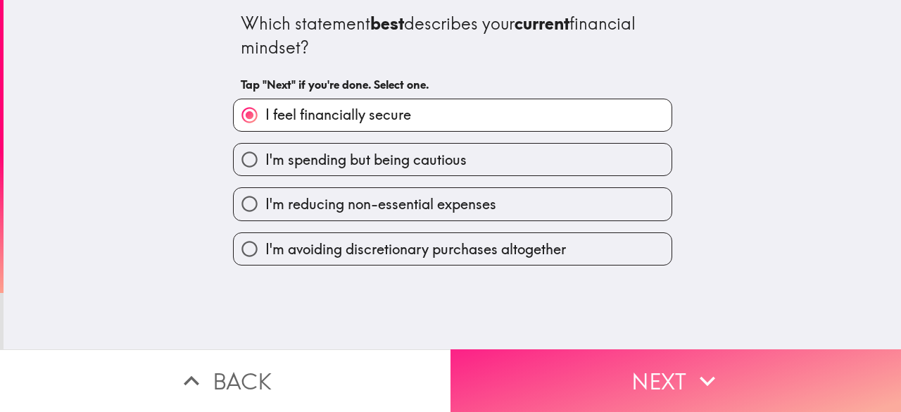
click at [611, 363] on button "Next" at bounding box center [676, 380] width 451 height 63
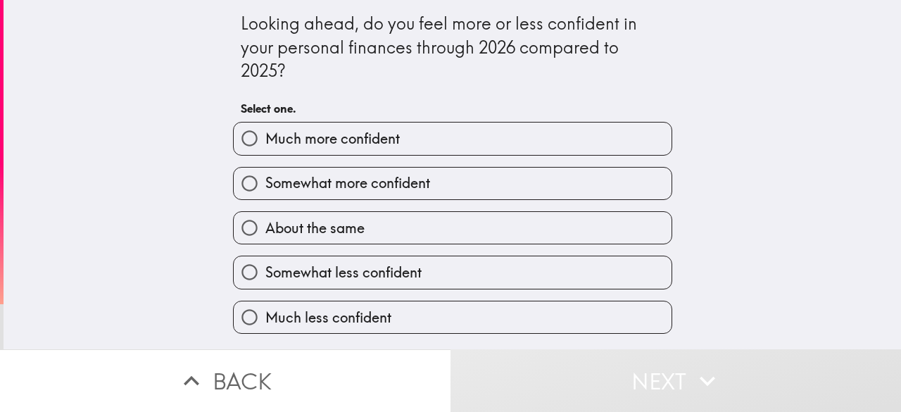
click at [352, 144] on span "Much more confident" at bounding box center [332, 139] width 134 height 20
click at [265, 144] on input "Much more confident" at bounding box center [250, 138] width 32 height 32
radio input "true"
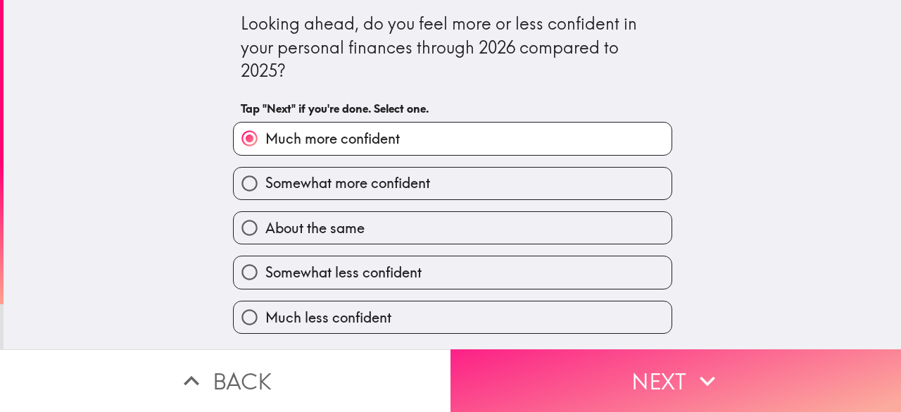
click at [628, 372] on button "Next" at bounding box center [676, 380] width 451 height 63
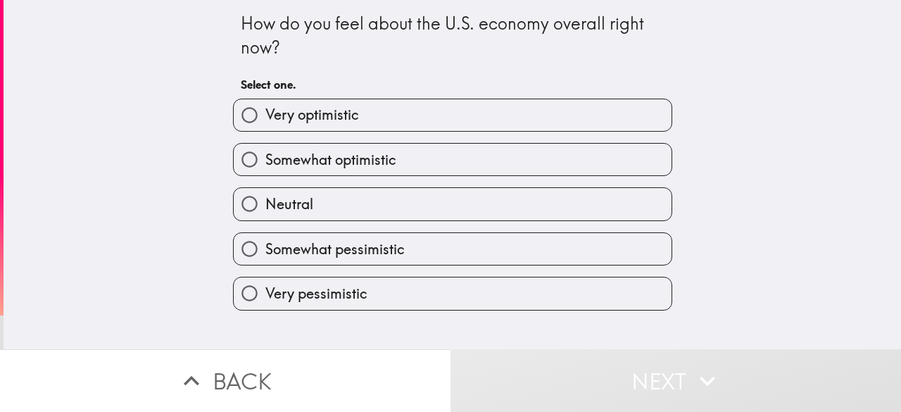
click at [321, 125] on span "Very optimistic" at bounding box center [312, 115] width 94 height 20
click at [265, 125] on input "Very optimistic" at bounding box center [250, 115] width 32 height 32
radio input "true"
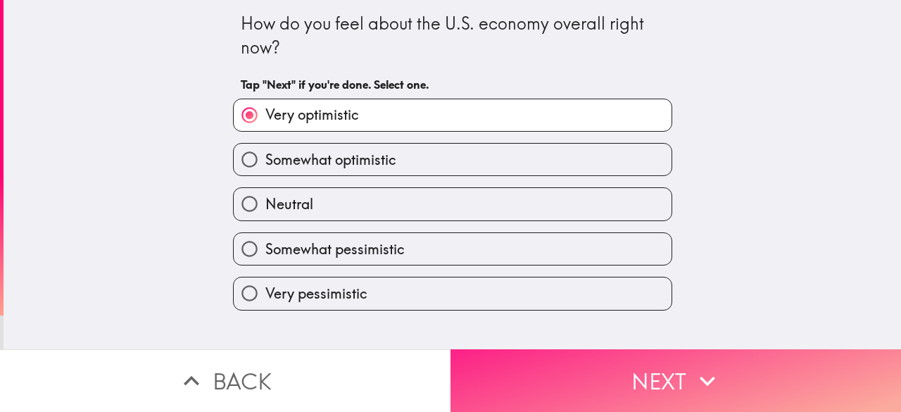
click at [608, 371] on button "Next" at bounding box center [676, 380] width 451 height 63
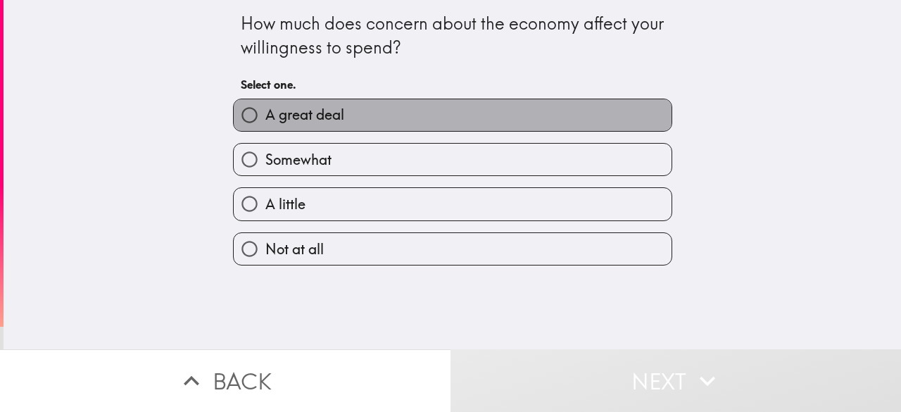
click at [332, 122] on span "A great deal" at bounding box center [304, 115] width 79 height 20
click at [265, 122] on input "A great deal" at bounding box center [250, 115] width 32 height 32
radio input "true"
click at [332, 122] on span "A great deal" at bounding box center [304, 115] width 79 height 20
click at [265, 122] on input "A great deal" at bounding box center [250, 115] width 32 height 32
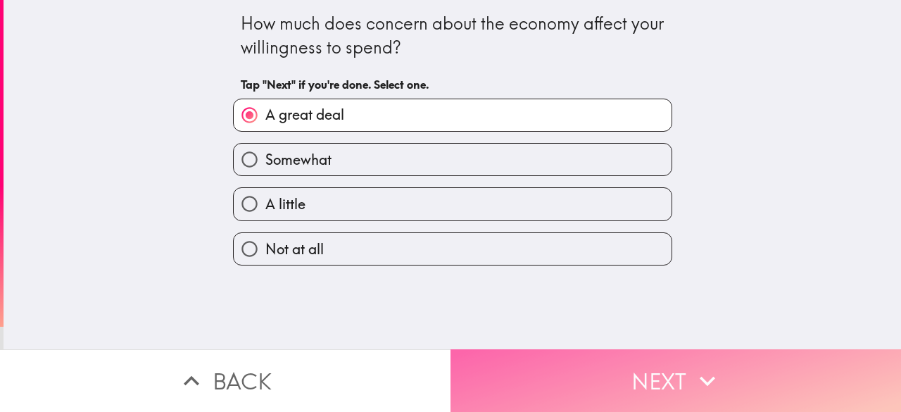
click at [639, 375] on button "Next" at bounding box center [676, 380] width 451 height 63
click at [639, 375] on div "Back Next" at bounding box center [450, 380] width 901 height 63
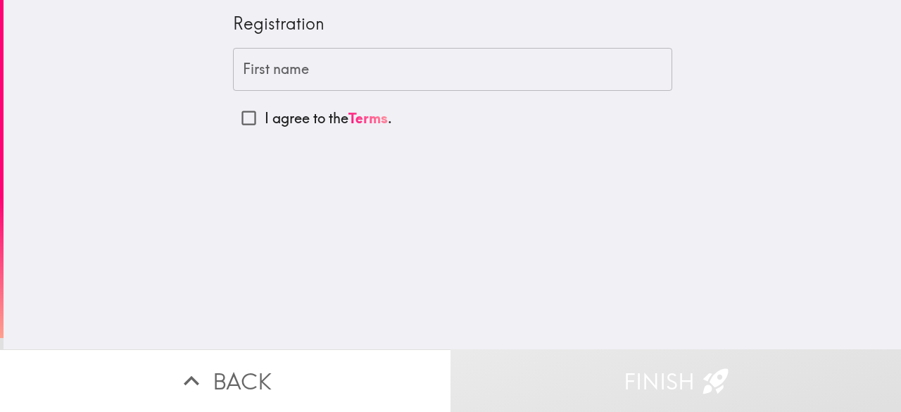
click at [304, 70] on input "First name" at bounding box center [452, 70] width 439 height 44
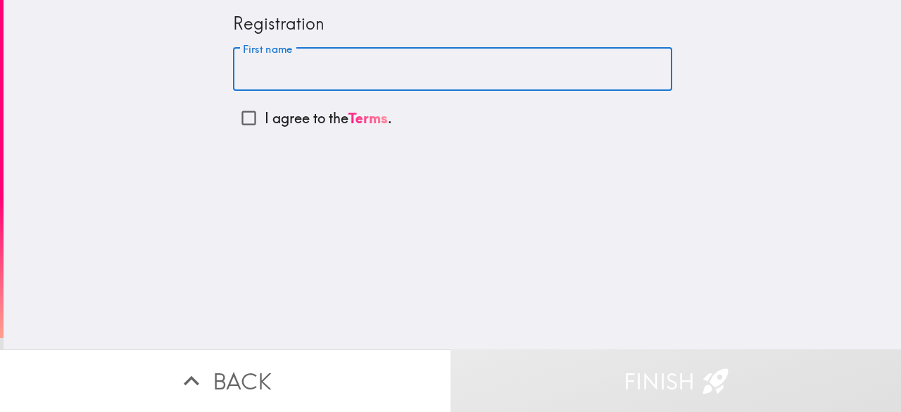
click at [290, 75] on input "First name" at bounding box center [452, 70] width 439 height 44
paste input "[PERSON_NAME]"
drag, startPoint x: 310, startPoint y: 65, endPoint x: 410, endPoint y: 68, distance: 100.0
click at [410, 68] on input "[PERSON_NAME]" at bounding box center [452, 70] width 439 height 44
paste input "Charlesette"
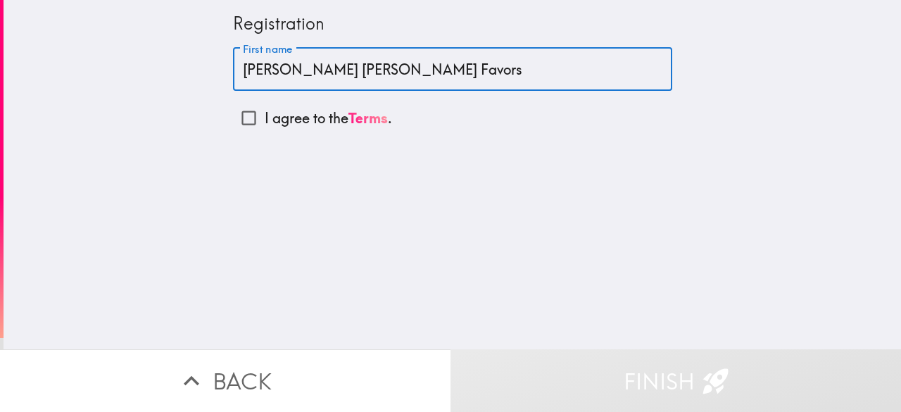
drag, startPoint x: 325, startPoint y: 68, endPoint x: 380, endPoint y: 68, distance: 54.9
click at [380, 68] on input "[PERSON_NAME] [PERSON_NAME] Favors" at bounding box center [452, 70] width 439 height 44
drag, startPoint x: 313, startPoint y: 68, endPoint x: 362, endPoint y: 73, distance: 49.5
click at [360, 72] on input "[PERSON_NAME]" at bounding box center [452, 70] width 439 height 44
click at [362, 73] on input "[PERSON_NAME]" at bounding box center [452, 70] width 439 height 44
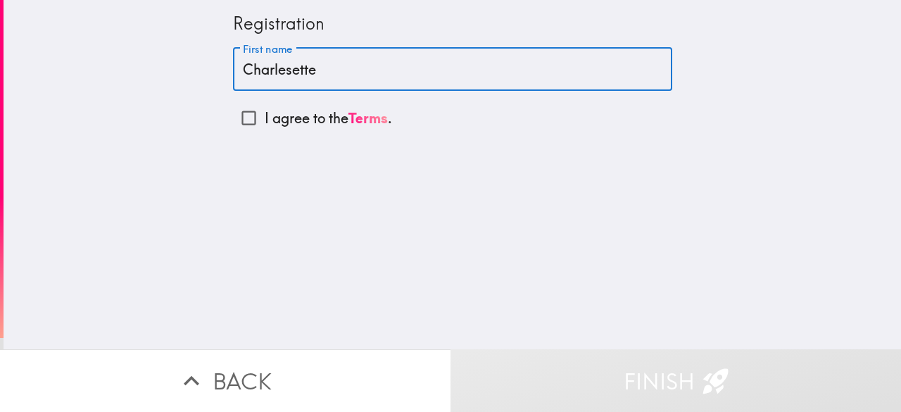
click at [372, 68] on input "Charlesette" at bounding box center [452, 70] width 439 height 44
type input "Charlesette"
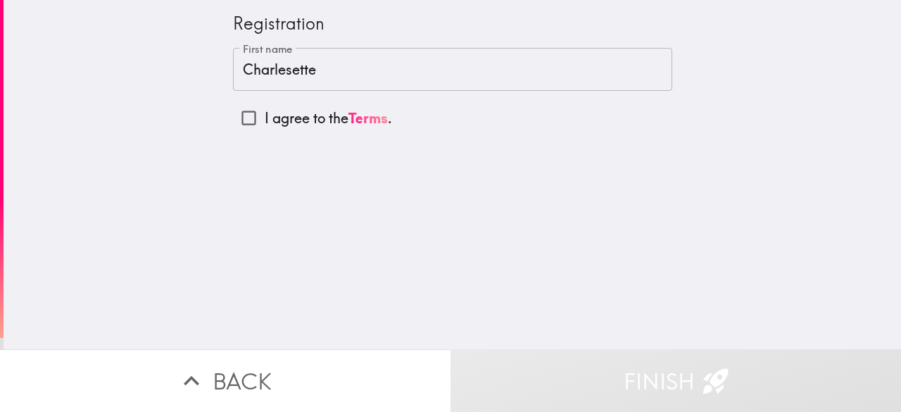
click at [196, 96] on div "Registration First name [PERSON_NAME] First name I agree to the Terms ." at bounding box center [453, 174] width 898 height 349
click at [237, 122] on input "I agree to the Terms ." at bounding box center [249, 118] width 32 height 32
checkbox input "true"
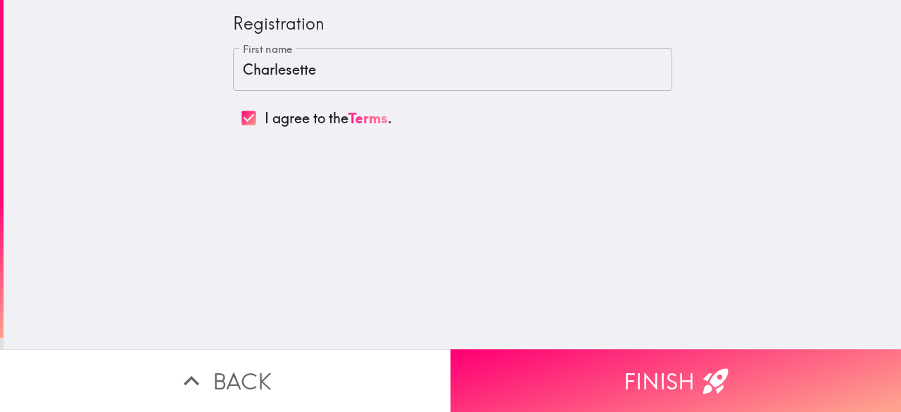
click at [639, 372] on button "Finish" at bounding box center [676, 380] width 451 height 63
